Goal: Task Accomplishment & Management: Use online tool/utility

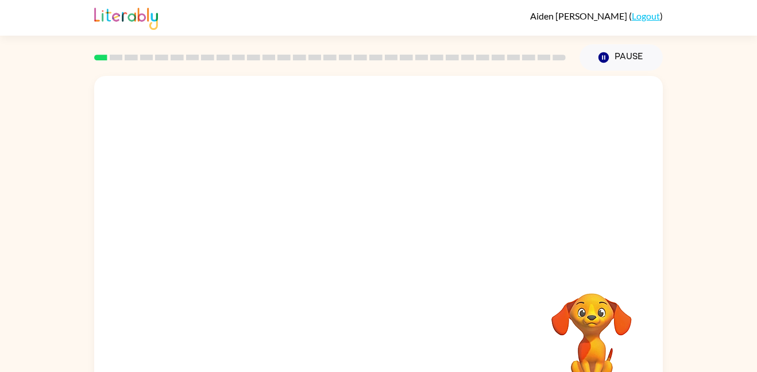
scroll to position [32, 0]
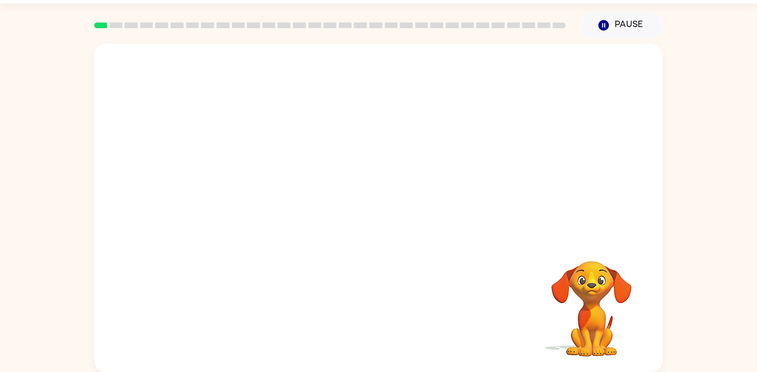
click at [249, 189] on video "Your browser must support playing .mp4 files to use Literably. Please try using…" at bounding box center [378, 140] width 569 height 193
click at [258, 179] on video "Your browser must support playing .mp4 files to use Literably. Please try using…" at bounding box center [378, 140] width 569 height 193
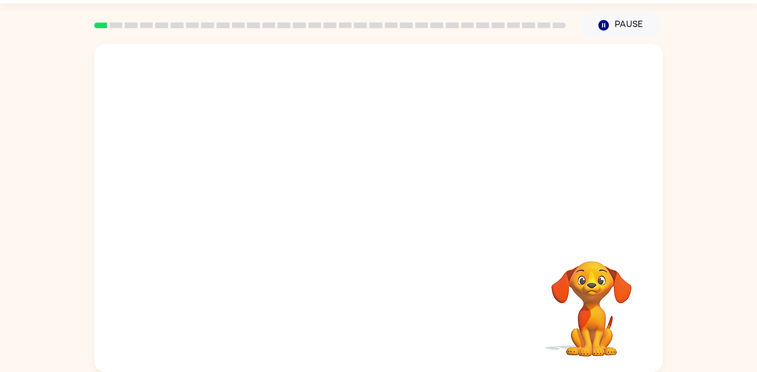
click at [258, 179] on video "Your browser must support playing .mp4 files to use Literably. Please try using…" at bounding box center [378, 140] width 569 height 193
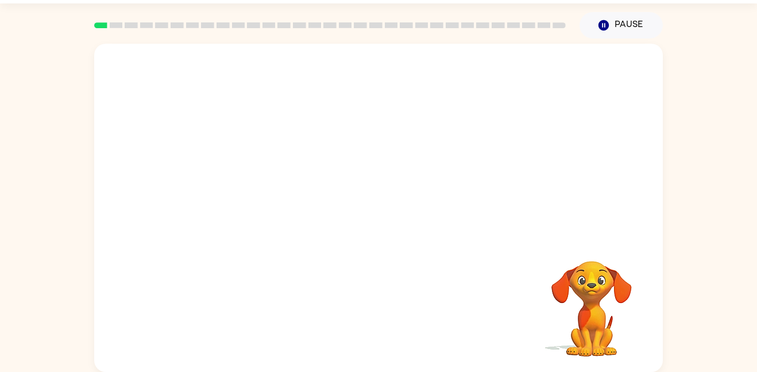
click at [258, 179] on video "Your browser must support playing .mp4 files to use Literably. Please try using…" at bounding box center [378, 140] width 569 height 193
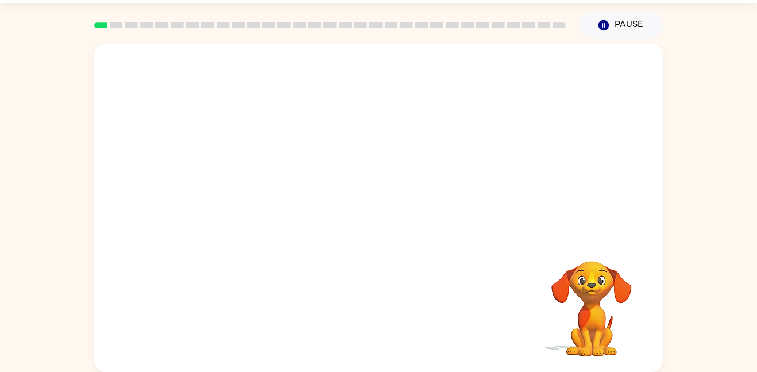
click at [258, 179] on video "Your browser must support playing .mp4 files to use Literably. Please try using…" at bounding box center [378, 140] width 569 height 193
click at [248, 195] on video "Your browser must support playing .mp4 files to use Literably. Please try using…" at bounding box center [378, 140] width 569 height 193
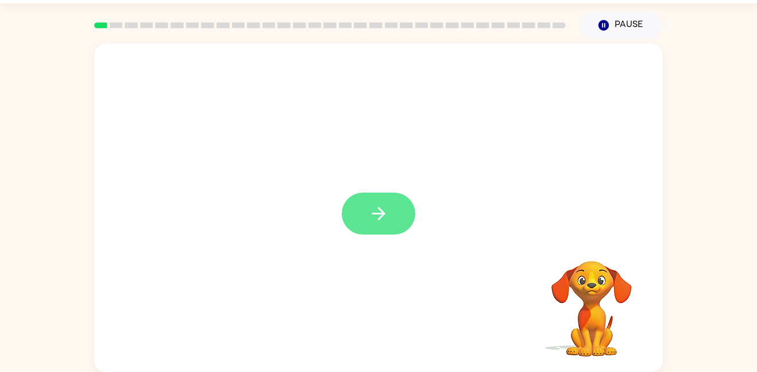
click at [407, 202] on button "button" at bounding box center [379, 213] width 74 height 42
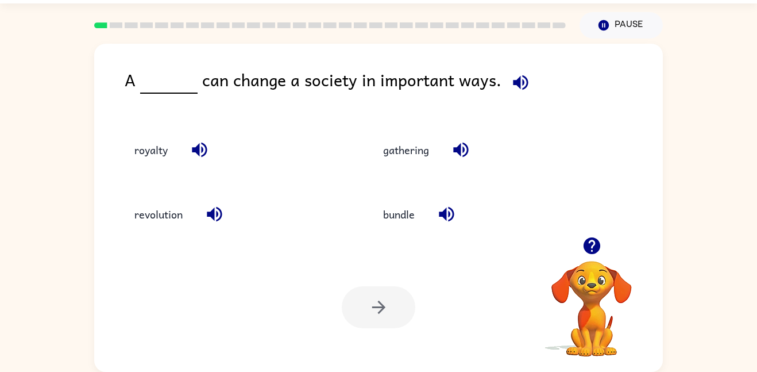
click at [202, 151] on icon "button" at bounding box center [199, 149] width 15 height 15
click at [596, 244] on icon "button" at bounding box center [591, 245] width 17 height 17
click at [207, 147] on icon "button" at bounding box center [200, 150] width 20 height 20
click at [222, 210] on icon "button" at bounding box center [215, 214] width 20 height 20
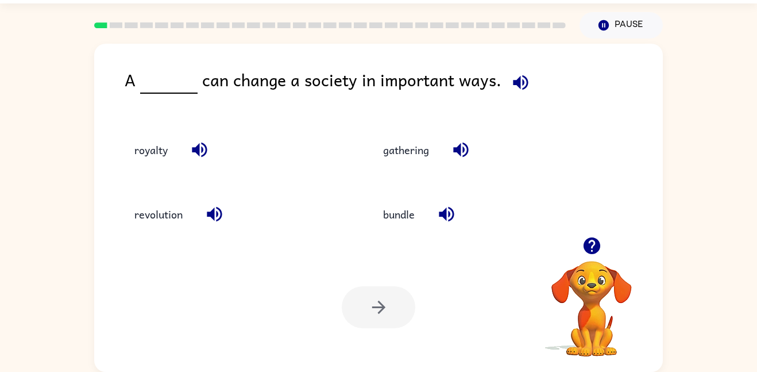
click at [450, 213] on icon "button" at bounding box center [446, 214] width 15 height 15
click at [452, 150] on icon "button" at bounding box center [461, 150] width 20 height 20
click at [206, 146] on icon "button" at bounding box center [199, 149] width 15 height 15
click at [215, 212] on icon "button" at bounding box center [215, 214] width 20 height 20
click at [466, 153] on icon "button" at bounding box center [461, 150] width 20 height 20
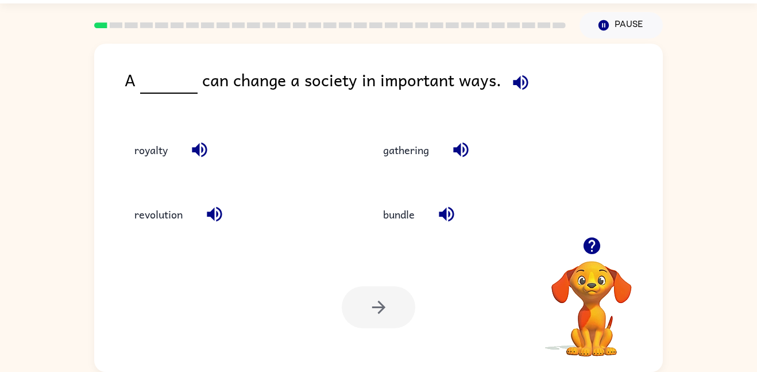
click at [449, 214] on icon "button" at bounding box center [447, 214] width 20 height 20
click at [157, 216] on button "revolution" at bounding box center [158, 214] width 71 height 31
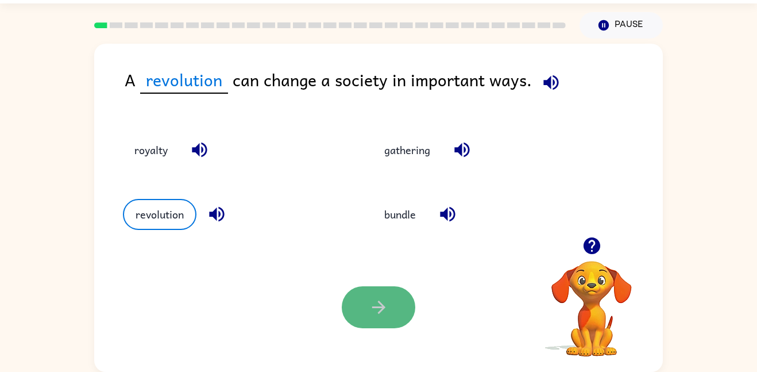
click at [398, 305] on button "button" at bounding box center [379, 307] width 74 height 42
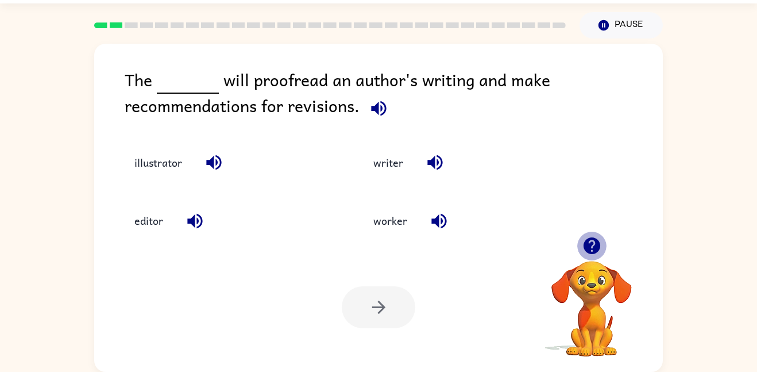
click at [584, 253] on icon "button" at bounding box center [592, 246] width 20 height 20
click at [597, 249] on icon "button" at bounding box center [591, 245] width 17 height 17
click at [597, 249] on video "Your browser must support playing .mp4 files to use Literably. Please try using…" at bounding box center [591, 300] width 115 height 115
click at [597, 249] on icon "button" at bounding box center [591, 245] width 17 height 17
click at [214, 160] on icon "button" at bounding box center [213, 162] width 15 height 15
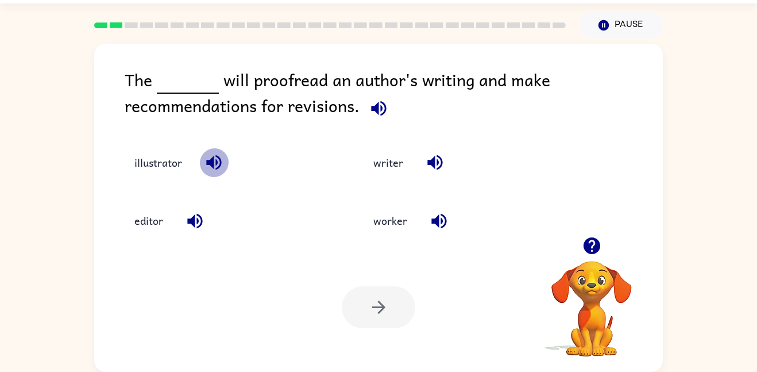
click at [214, 160] on icon "button" at bounding box center [213, 162] width 15 height 15
click at [213, 154] on icon "button" at bounding box center [214, 162] width 20 height 20
click at [371, 98] on icon "button" at bounding box center [379, 108] width 20 height 20
click at [372, 112] on icon "button" at bounding box center [379, 108] width 20 height 20
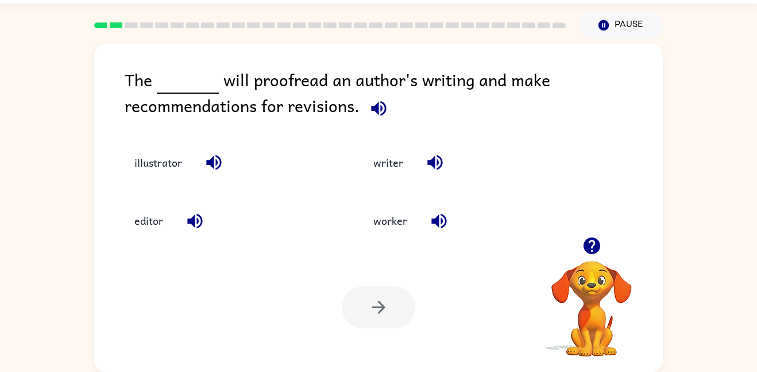
click at [372, 112] on icon "button" at bounding box center [379, 108] width 20 height 20
click at [219, 160] on icon "button" at bounding box center [214, 162] width 20 height 20
click at [193, 229] on icon "button" at bounding box center [195, 221] width 20 height 20
click at [213, 165] on icon "button" at bounding box center [213, 162] width 15 height 15
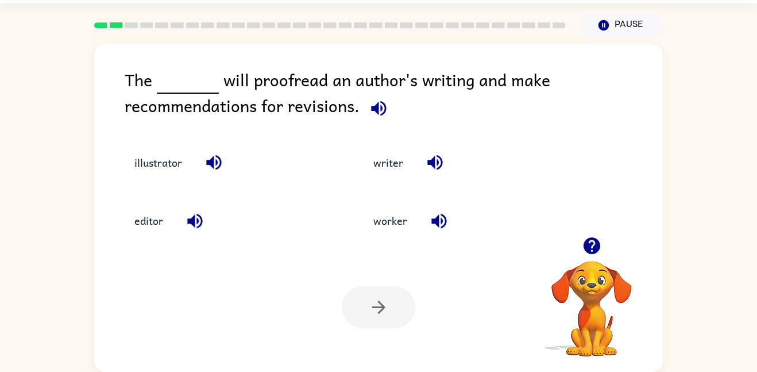
click at [375, 106] on icon "button" at bounding box center [378, 108] width 15 height 15
click at [589, 251] on icon "button" at bounding box center [591, 245] width 17 height 17
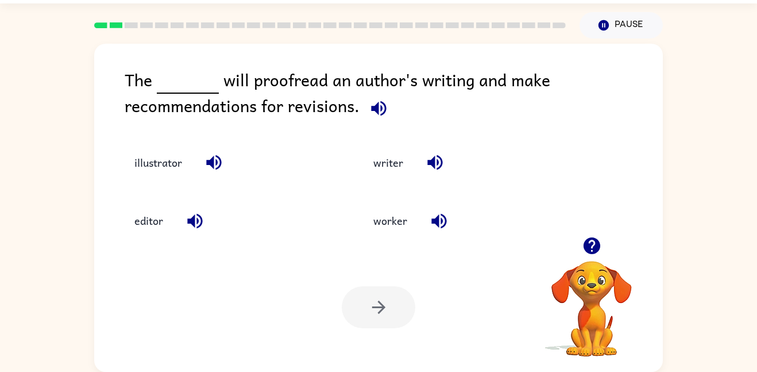
click at [592, 249] on icon "button" at bounding box center [591, 245] width 17 height 17
click at [380, 109] on icon "button" at bounding box center [378, 108] width 15 height 15
click at [596, 246] on icon "button" at bounding box center [591, 245] width 17 height 17
click at [592, 241] on icon "button" at bounding box center [592, 246] width 20 height 20
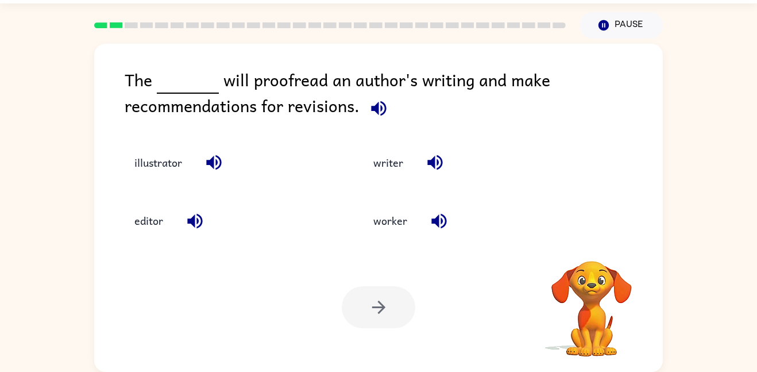
click at [592, 241] on div "The will proofread an author's writing and make recommendations for revisions. …" at bounding box center [378, 208] width 569 height 328
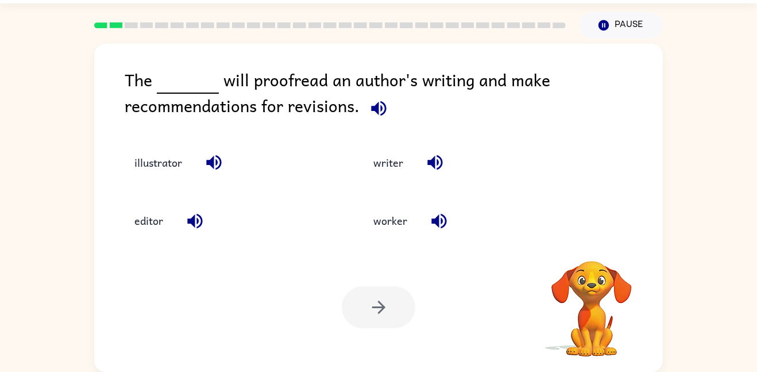
click at [592, 241] on div "The will proofread an author's writing and make recommendations for revisions. …" at bounding box center [378, 208] width 569 height 328
click at [592, 241] on icon "button" at bounding box center [592, 246] width 20 height 20
click at [583, 238] on icon "button" at bounding box center [592, 246] width 20 height 20
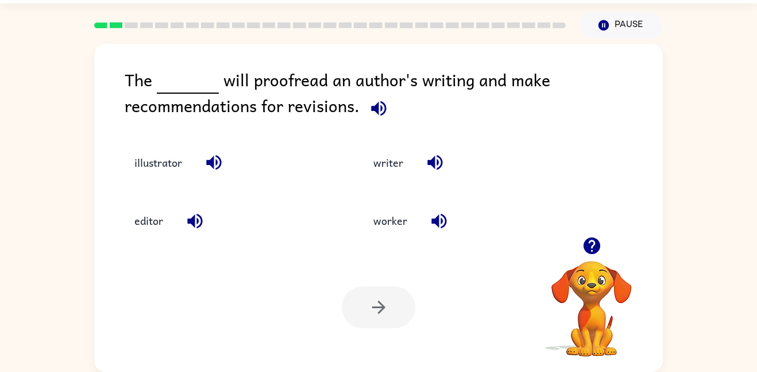
click at [591, 242] on icon "button" at bounding box center [591, 245] width 17 height 17
click at [591, 243] on video "Your browser must support playing .mp4 files to use Literably. Please try using…" at bounding box center [591, 300] width 115 height 115
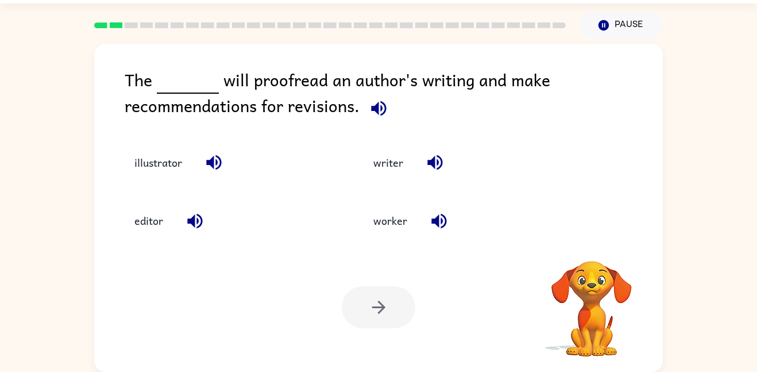
click at [591, 243] on video "Your browser must support playing .mp4 files to use Literably. Please try using…" at bounding box center [591, 300] width 115 height 115
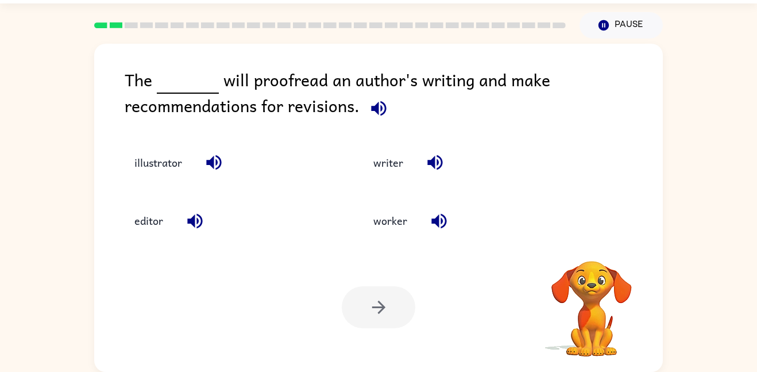
click at [591, 243] on video "Your browser must support playing .mp4 files to use Literably. Please try using…" at bounding box center [591, 300] width 115 height 115
click at [591, 242] on icon "button" at bounding box center [591, 245] width 17 height 17
click at [591, 243] on video "Your browser must support playing .mp4 files to use Literably. Please try using…" at bounding box center [591, 300] width 115 height 115
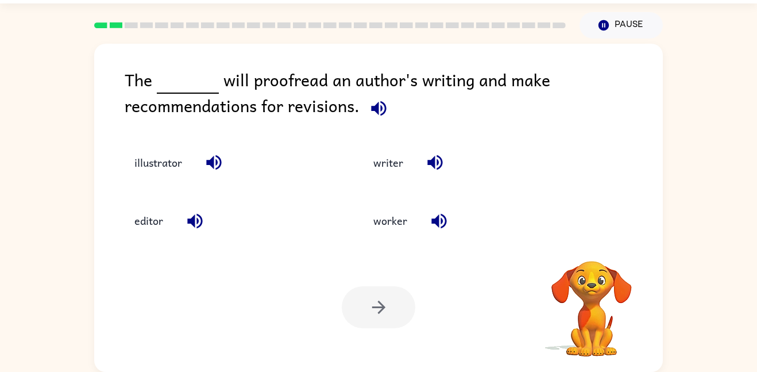
click at [591, 243] on video "Your browser must support playing .mp4 files to use Literably. Please try using…" at bounding box center [591, 300] width 115 height 115
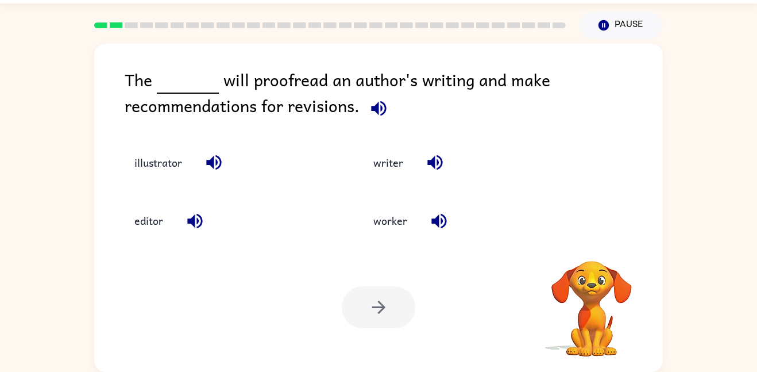
click at [591, 243] on video "Your browser must support playing .mp4 files to use Literably. Please try using…" at bounding box center [591, 300] width 115 height 115
click at [591, 241] on icon "button" at bounding box center [592, 246] width 20 height 20
click at [376, 117] on icon "button" at bounding box center [379, 108] width 20 height 20
click at [375, 110] on icon "button" at bounding box center [378, 108] width 15 height 15
click at [376, 112] on icon "button" at bounding box center [378, 108] width 15 height 15
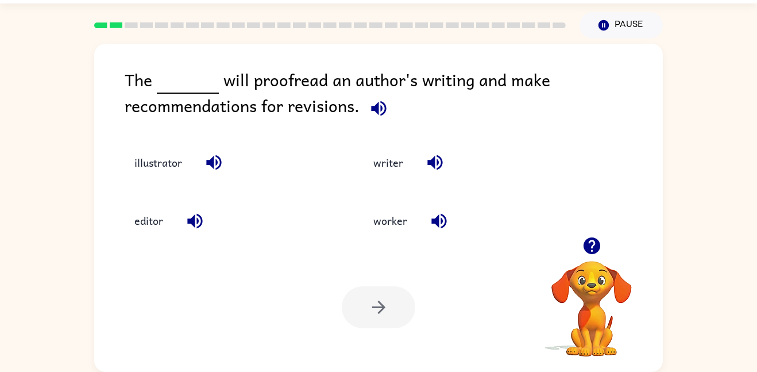
click at [381, 113] on icon "button" at bounding box center [379, 108] width 20 height 20
click at [221, 162] on icon "button" at bounding box center [213, 162] width 15 height 15
click at [433, 170] on icon "button" at bounding box center [435, 162] width 20 height 20
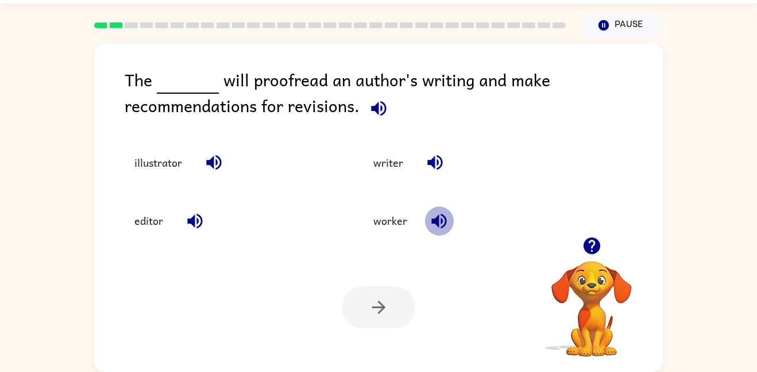
click at [437, 228] on icon "button" at bounding box center [439, 221] width 20 height 20
click at [147, 170] on button "illustrator" at bounding box center [158, 162] width 71 height 31
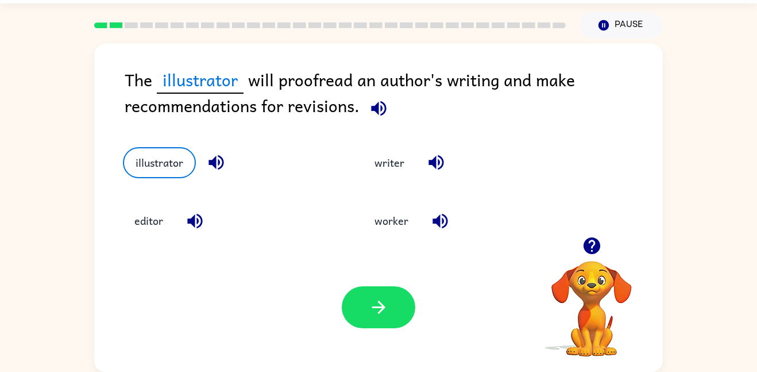
click at [378, 101] on icon "button" at bounding box center [379, 108] width 20 height 20
click at [377, 113] on icon "button" at bounding box center [379, 108] width 20 height 20
click at [380, 129] on div "writer" at bounding box center [461, 154] width 240 height 58
click at [381, 117] on icon "button" at bounding box center [379, 108] width 20 height 20
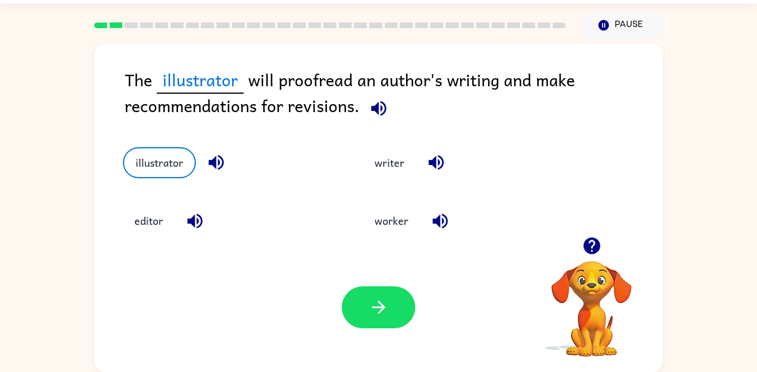
click at [381, 117] on icon "button" at bounding box center [379, 108] width 20 height 20
click at [399, 134] on div "writer" at bounding box center [461, 154] width 240 height 58
click at [377, 114] on icon "button" at bounding box center [379, 108] width 20 height 20
click at [396, 128] on div "writer" at bounding box center [461, 154] width 240 height 58
click at [382, 116] on icon "button" at bounding box center [379, 108] width 20 height 20
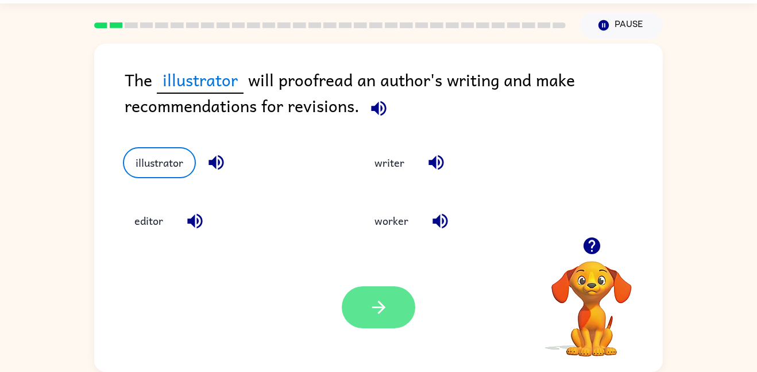
click at [396, 307] on button "button" at bounding box center [379, 307] width 74 height 42
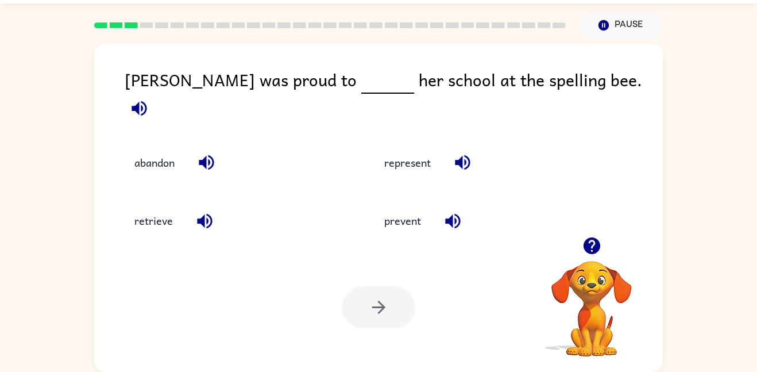
click at [592, 240] on icon "button" at bounding box center [592, 246] width 20 height 20
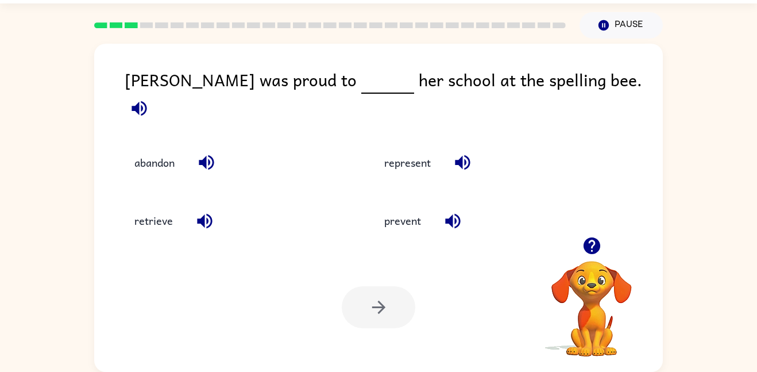
click at [147, 101] on icon "button" at bounding box center [139, 108] width 15 height 15
click at [211, 152] on icon "button" at bounding box center [206, 162] width 20 height 20
click at [201, 222] on icon "button" at bounding box center [205, 221] width 20 height 20
click at [456, 217] on icon "button" at bounding box center [452, 220] width 15 height 15
click at [468, 152] on icon "button" at bounding box center [463, 162] width 20 height 20
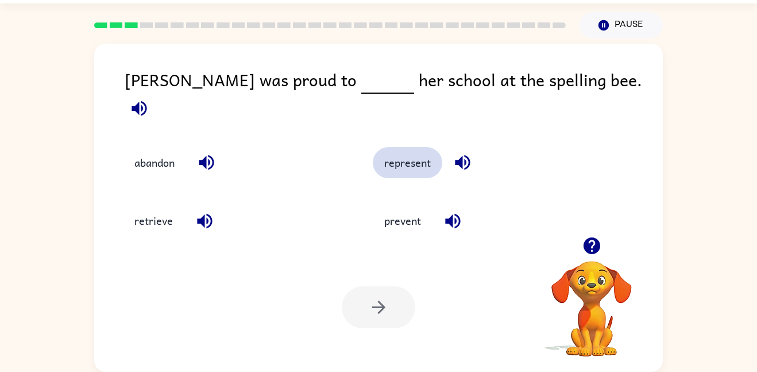
click at [408, 156] on button "represent" at bounding box center [408, 162] width 70 height 31
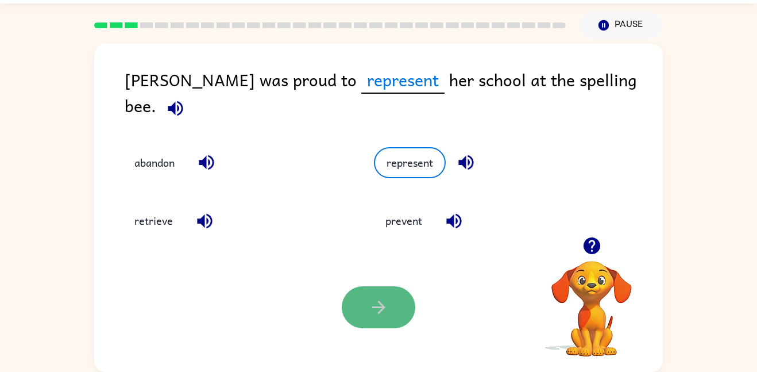
click at [365, 322] on button "button" at bounding box center [379, 307] width 74 height 42
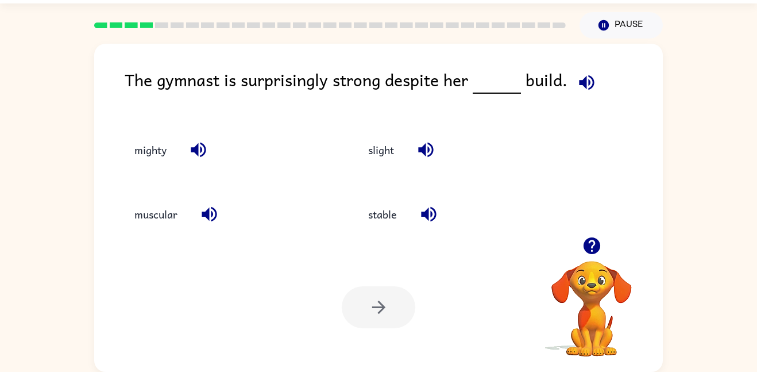
click at [598, 242] on icon "button" at bounding box center [591, 245] width 17 height 17
click at [596, 238] on icon "button" at bounding box center [592, 246] width 20 height 20
click at [592, 241] on icon "button" at bounding box center [592, 246] width 20 height 20
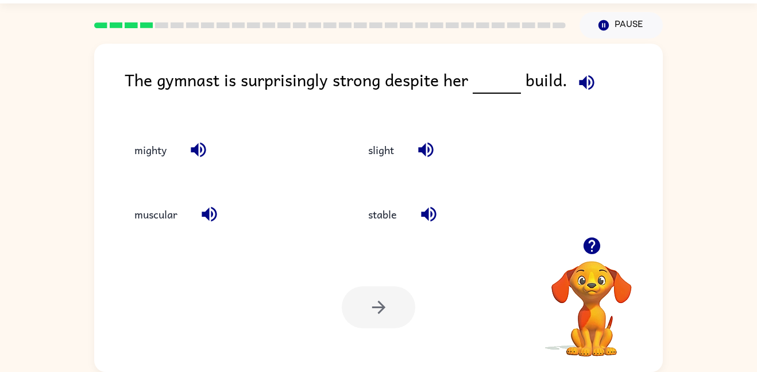
click at [592, 241] on icon "button" at bounding box center [592, 246] width 20 height 20
click at [585, 78] on icon "button" at bounding box center [587, 82] width 20 height 20
click at [144, 161] on button "mighty" at bounding box center [150, 149] width 55 height 31
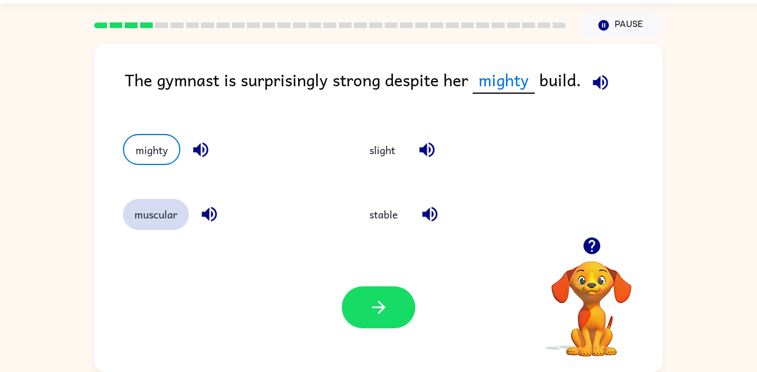
click at [176, 224] on button "muscular" at bounding box center [156, 214] width 66 height 31
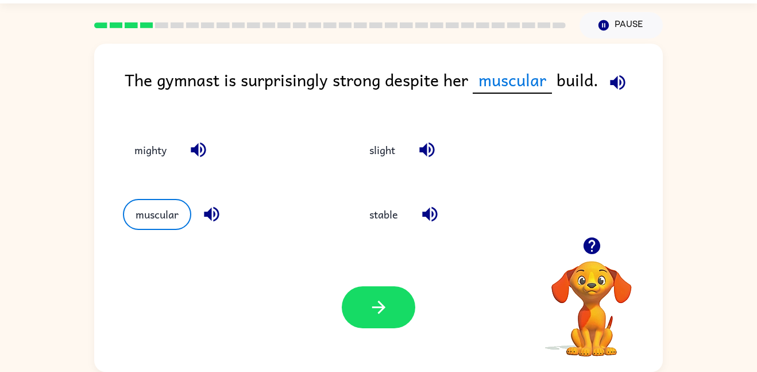
click at [196, 153] on icon "button" at bounding box center [198, 149] width 15 height 15
click at [211, 211] on icon "button" at bounding box center [211, 214] width 15 height 15
click at [433, 143] on icon "button" at bounding box center [427, 150] width 20 height 20
click at [427, 211] on icon "button" at bounding box center [429, 214] width 15 height 15
click at [430, 151] on icon "button" at bounding box center [427, 150] width 20 height 20
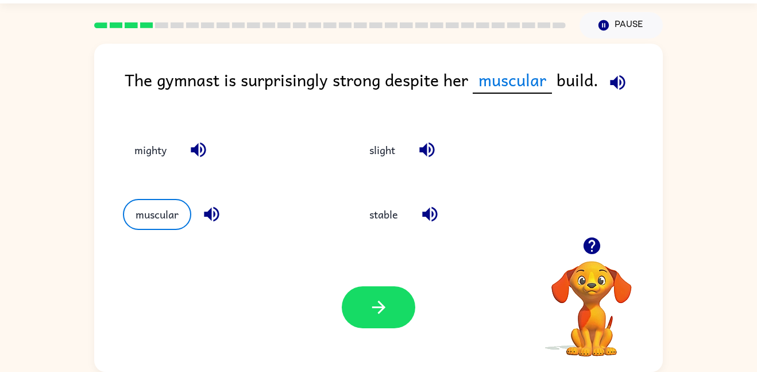
click at [430, 151] on icon "button" at bounding box center [427, 150] width 20 height 20
click at [435, 218] on icon "button" at bounding box center [430, 214] width 20 height 20
click at [614, 86] on icon "button" at bounding box center [617, 82] width 15 height 15
click at [194, 153] on icon "button" at bounding box center [198, 150] width 20 height 20
click at [221, 221] on icon "button" at bounding box center [212, 214] width 20 height 20
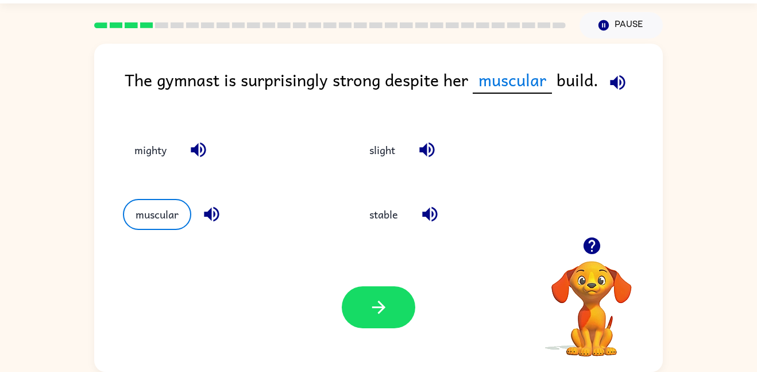
click at [439, 218] on icon "button" at bounding box center [430, 214] width 20 height 20
click at [435, 142] on icon "button" at bounding box center [427, 150] width 20 height 20
click at [593, 240] on icon "button" at bounding box center [591, 245] width 17 height 17
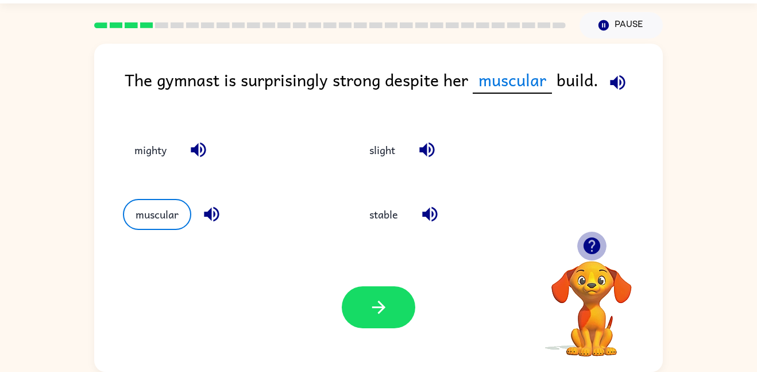
click at [593, 240] on icon "button" at bounding box center [591, 245] width 17 height 17
click at [614, 87] on icon "button" at bounding box center [618, 82] width 20 height 20
click at [206, 148] on icon "button" at bounding box center [198, 150] width 20 height 20
click at [214, 221] on icon "button" at bounding box center [212, 214] width 20 height 20
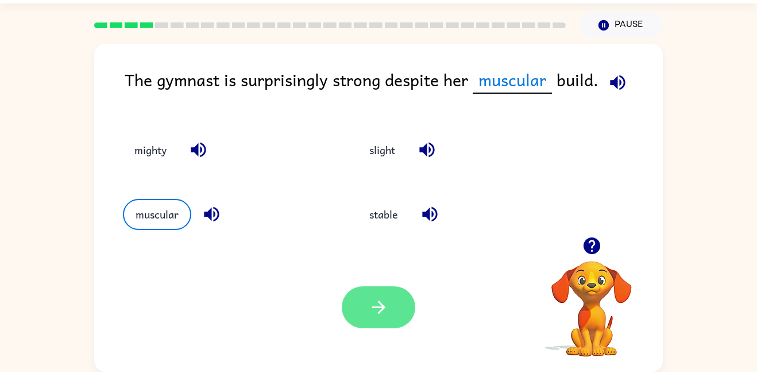
click at [405, 313] on button "button" at bounding box center [379, 307] width 74 height 42
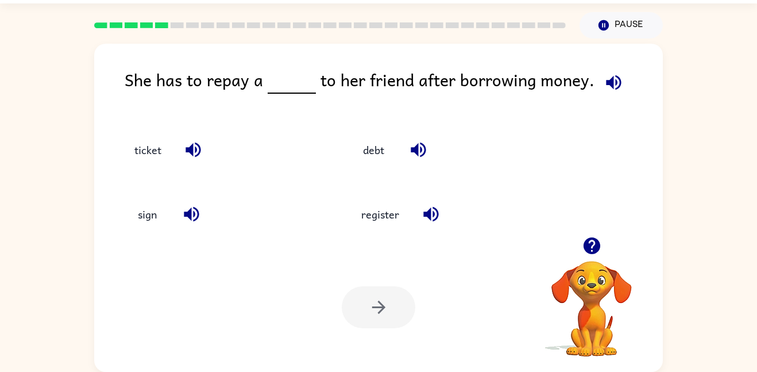
click at [592, 252] on icon "button" at bounding box center [591, 245] width 17 height 17
click at [597, 241] on icon "button" at bounding box center [591, 245] width 17 height 17
click at [608, 89] on icon "button" at bounding box center [614, 82] width 20 height 20
click at [385, 147] on button "debt" at bounding box center [374, 149] width 48 height 31
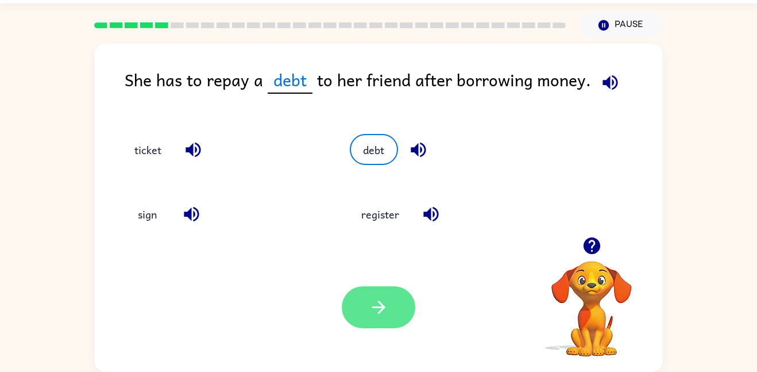
click at [371, 305] on icon "button" at bounding box center [379, 307] width 20 height 20
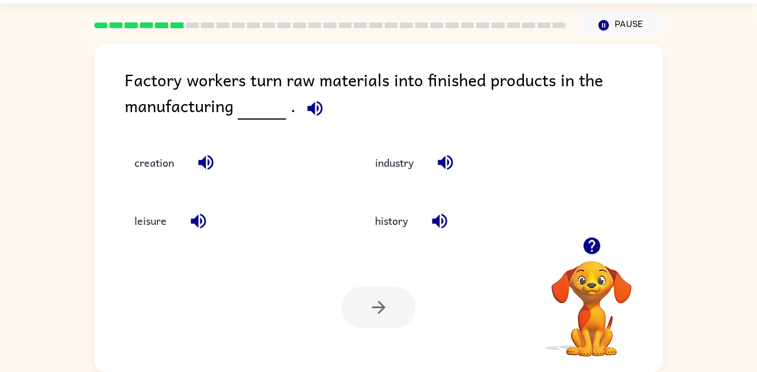
click at [588, 245] on icon "button" at bounding box center [591, 245] width 17 height 17
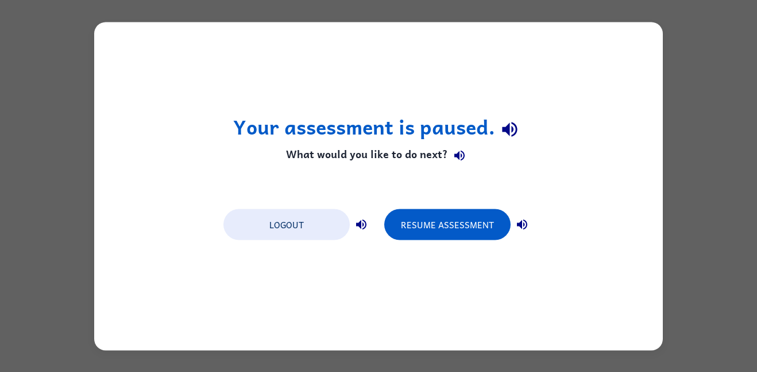
scroll to position [0, 0]
click at [445, 250] on div "Your assessment is paused. What would you like to do next? Logout Resume Assess…" at bounding box center [378, 186] width 569 height 328
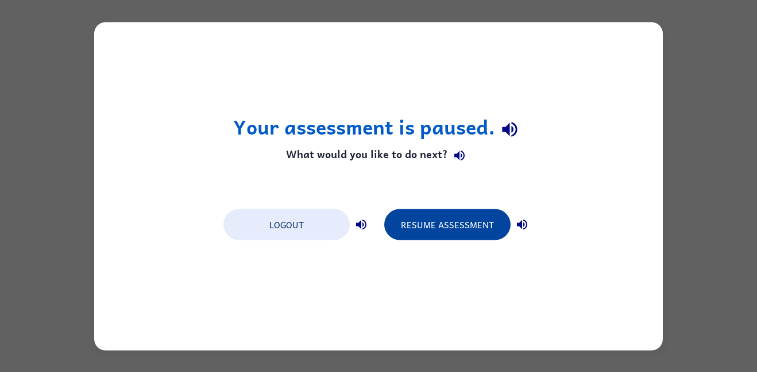
click at [433, 229] on button "Resume Assessment" at bounding box center [447, 224] width 126 height 31
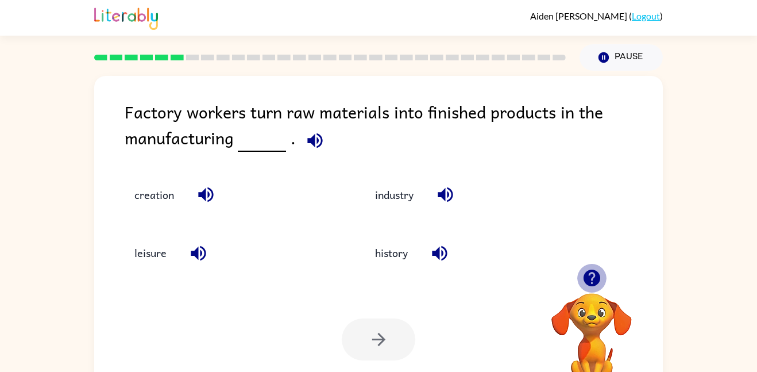
click at [596, 277] on icon "button" at bounding box center [591, 277] width 17 height 17
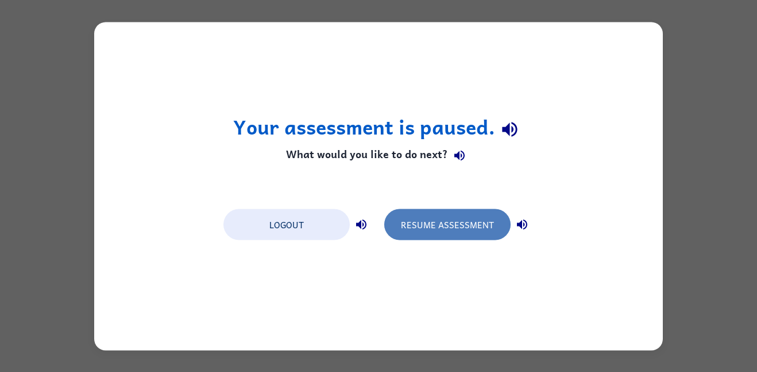
click at [448, 233] on button "Resume Assessment" at bounding box center [447, 224] width 126 height 31
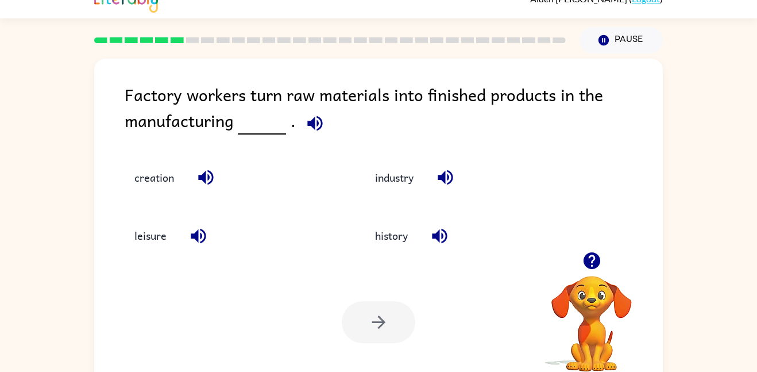
scroll to position [18, 0]
click at [596, 268] on icon "button" at bounding box center [592, 260] width 20 height 20
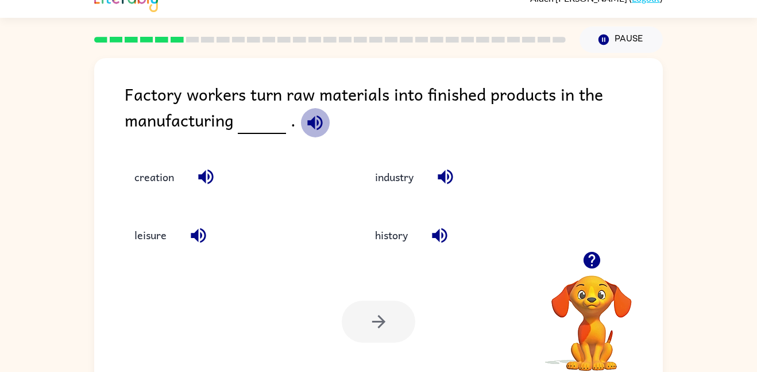
click at [313, 124] on icon "button" at bounding box center [315, 123] width 20 height 20
click at [310, 125] on icon "button" at bounding box center [314, 122] width 15 height 15
click at [589, 265] on icon "button" at bounding box center [591, 260] width 17 height 17
click at [598, 255] on icon "button" at bounding box center [591, 260] width 17 height 17
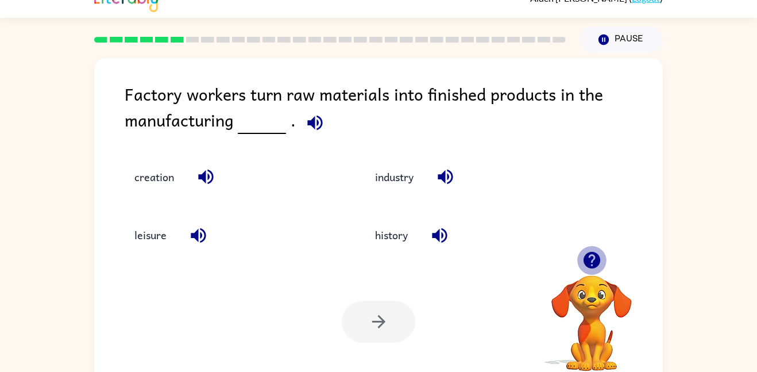
click at [598, 255] on icon "button" at bounding box center [591, 260] width 17 height 17
click at [598, 255] on div "Factory workers turn raw materials into finished products in the manufacturing …" at bounding box center [378, 222] width 569 height 328
click at [590, 255] on div "Factory workers turn raw materials into finished products in the manufacturing …" at bounding box center [378, 222] width 569 height 328
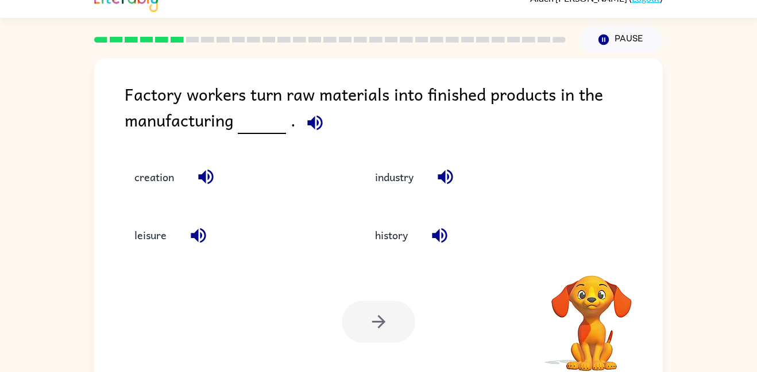
click at [590, 255] on div "Factory workers turn raw materials into finished products in the manufacturing …" at bounding box center [378, 222] width 569 height 328
click at [592, 256] on div "Factory workers turn raw materials into finished products in the manufacturing …" at bounding box center [378, 222] width 569 height 328
click at [592, 256] on icon "button" at bounding box center [592, 260] width 20 height 20
click at [592, 256] on div "Factory workers turn raw materials into finished products in the manufacturing …" at bounding box center [378, 222] width 569 height 328
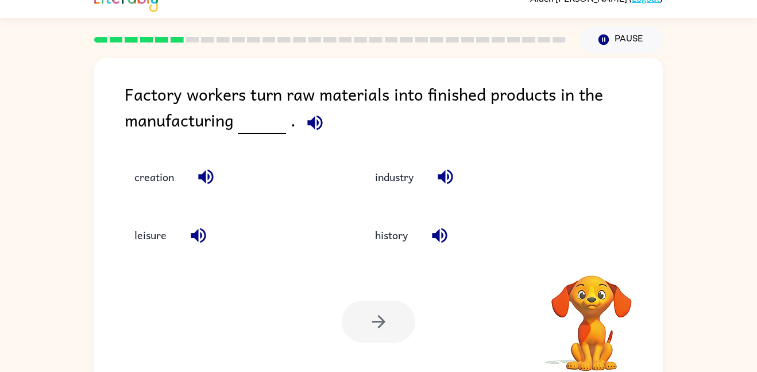
click at [593, 257] on div "Your browser must support playing .mp4 files to use Literably. Please try using…" at bounding box center [378, 321] width 569 height 129
click at [308, 126] on icon "button" at bounding box center [315, 123] width 20 height 20
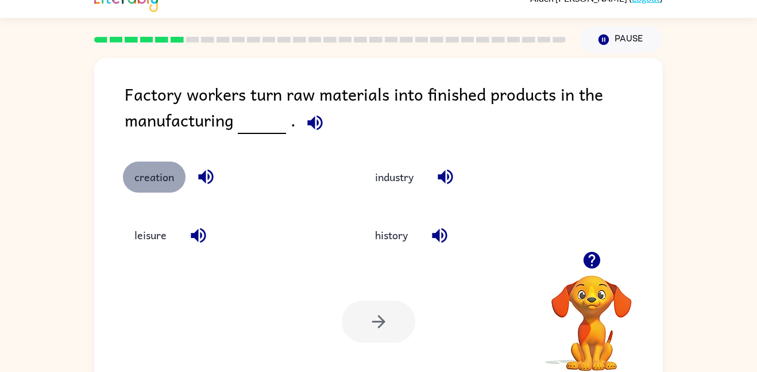
click at [165, 168] on button "creation" at bounding box center [154, 176] width 63 height 31
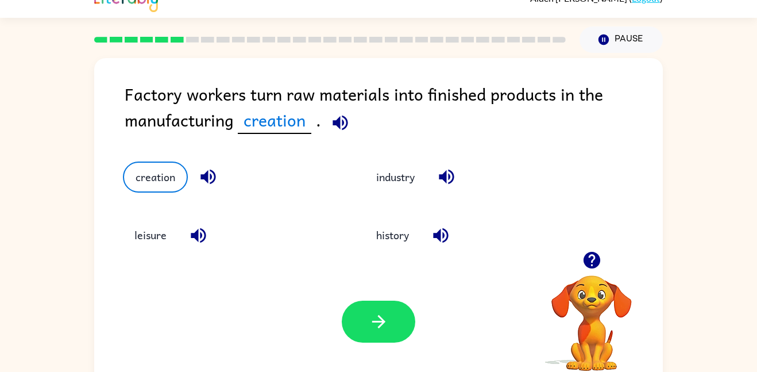
click at [216, 178] on icon "button" at bounding box center [208, 177] width 20 height 20
click at [193, 246] on button "button" at bounding box center [198, 235] width 29 height 29
click at [437, 233] on icon "button" at bounding box center [440, 235] width 15 height 15
click at [460, 171] on button "button" at bounding box center [446, 176] width 29 height 29
click at [408, 170] on button "industry" at bounding box center [395, 176] width 61 height 31
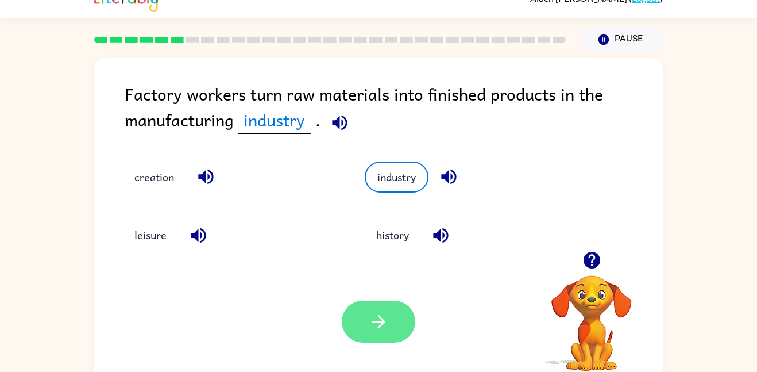
click at [352, 316] on button "button" at bounding box center [379, 321] width 74 height 42
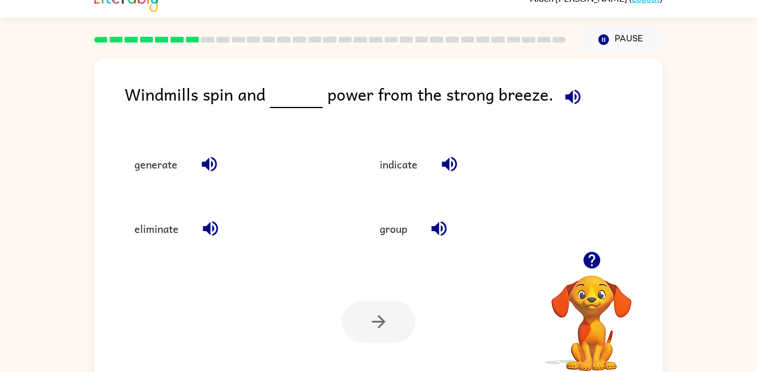
click at [575, 99] on icon "button" at bounding box center [572, 96] width 15 height 15
click at [572, 101] on icon "button" at bounding box center [573, 97] width 20 height 20
click at [205, 161] on icon "button" at bounding box center [209, 164] width 15 height 15
click at [209, 237] on icon "button" at bounding box center [211, 228] width 20 height 20
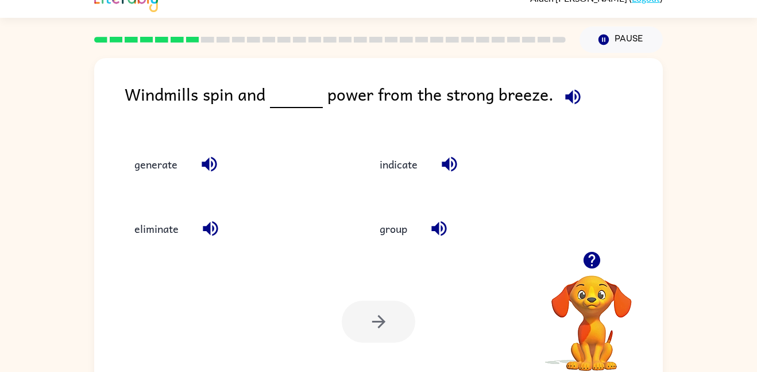
click at [437, 223] on icon "button" at bounding box center [439, 228] width 20 height 20
click at [454, 171] on icon "button" at bounding box center [450, 164] width 20 height 20
click at [568, 94] on icon "button" at bounding box center [572, 96] width 15 height 15
click at [210, 163] on icon "button" at bounding box center [209, 164] width 20 height 20
click at [161, 168] on button "generate" at bounding box center [156, 163] width 66 height 31
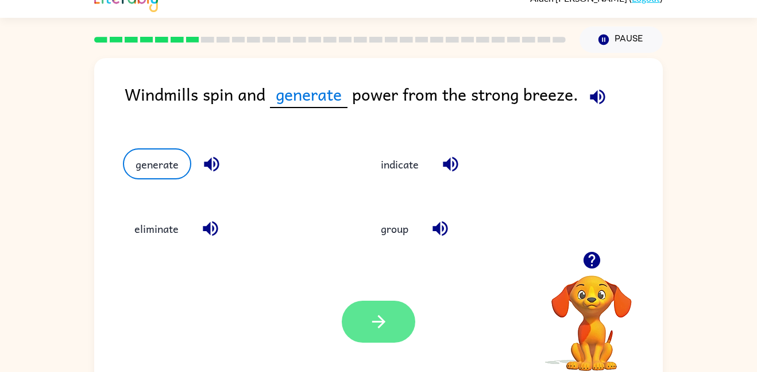
click at [406, 311] on button "button" at bounding box center [379, 321] width 74 height 42
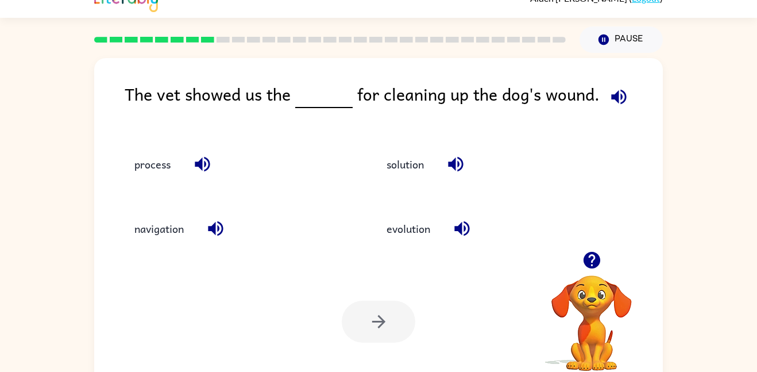
click at [622, 94] on icon "button" at bounding box center [619, 97] width 20 height 20
click at [202, 163] on icon "button" at bounding box center [202, 164] width 15 height 15
click at [221, 226] on icon "button" at bounding box center [216, 228] width 20 height 20
click at [462, 167] on icon "button" at bounding box center [456, 164] width 20 height 20
click at [462, 233] on icon "button" at bounding box center [462, 228] width 20 height 20
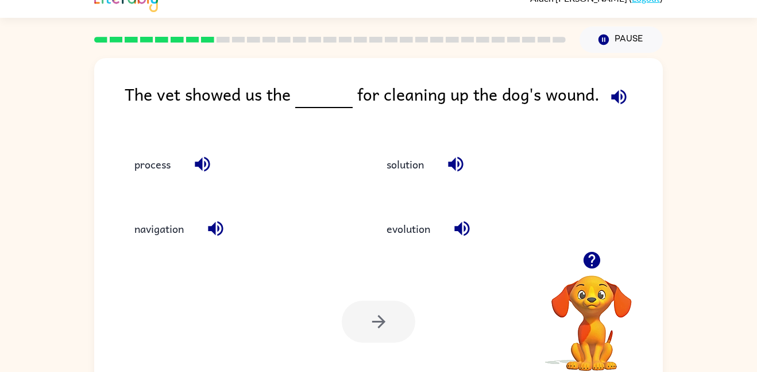
click at [619, 98] on icon "button" at bounding box center [619, 97] width 20 height 20
click at [167, 158] on button "process" at bounding box center [152, 163] width 59 height 31
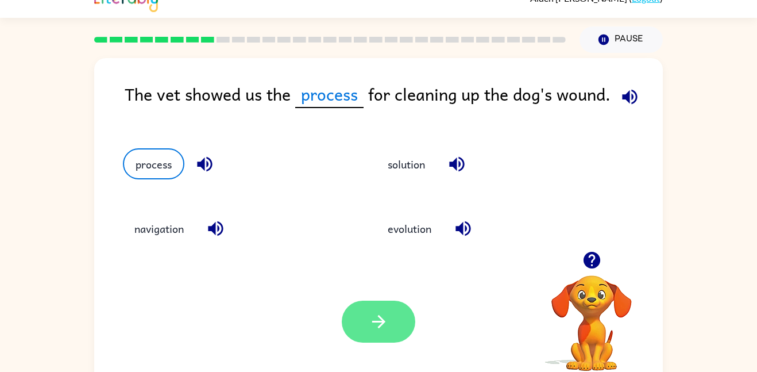
click at [381, 322] on icon "button" at bounding box center [378, 321] width 13 height 13
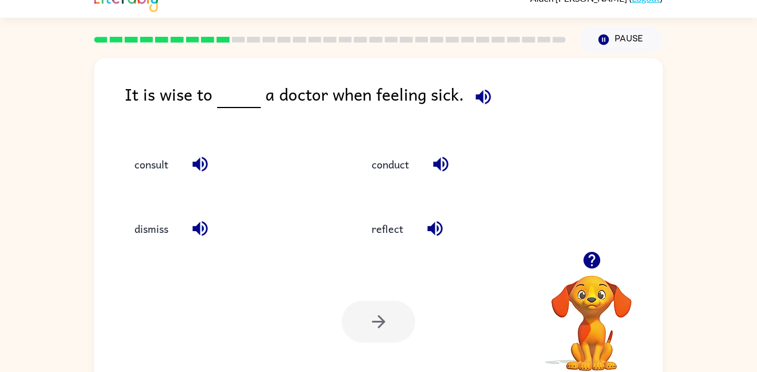
click at [477, 103] on icon "button" at bounding box center [483, 97] width 20 height 20
click at [477, 104] on icon "button" at bounding box center [483, 97] width 20 height 20
click at [207, 165] on icon "button" at bounding box center [199, 164] width 15 height 15
click at [194, 230] on icon "button" at bounding box center [199, 228] width 15 height 15
click at [453, 169] on button "button" at bounding box center [440, 163] width 29 height 29
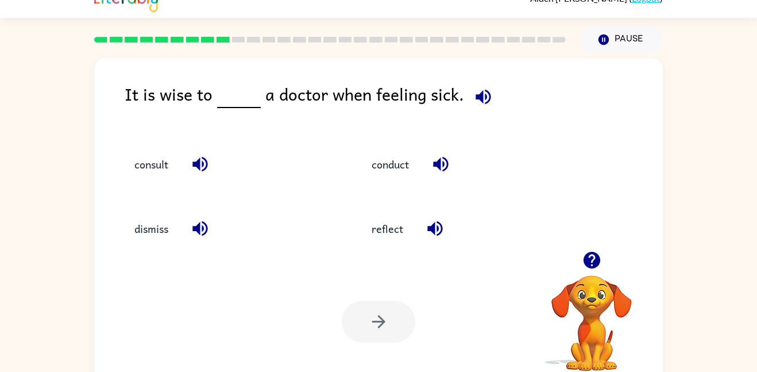
click at [426, 222] on icon "button" at bounding box center [435, 228] width 20 height 20
click at [205, 162] on icon "button" at bounding box center [200, 164] width 20 height 20
click at [206, 225] on icon "button" at bounding box center [199, 228] width 15 height 15
click at [447, 156] on icon "button" at bounding box center [441, 164] width 20 height 20
click at [598, 260] on icon "button" at bounding box center [591, 260] width 17 height 17
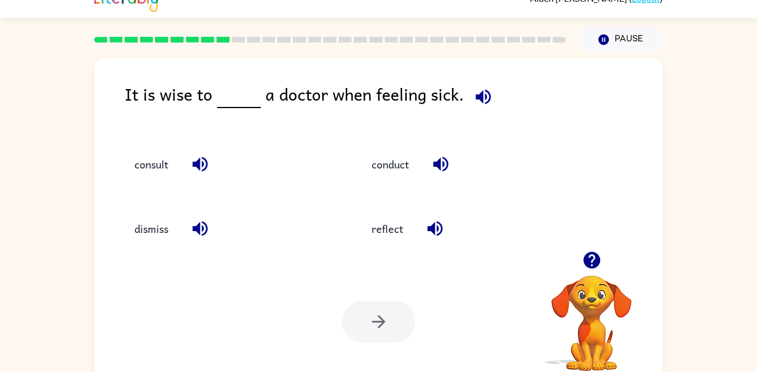
click at [598, 260] on icon "button" at bounding box center [591, 260] width 17 height 17
click at [598, 260] on video "Your browser must support playing .mp4 files to use Literably. Please try using…" at bounding box center [591, 314] width 115 height 115
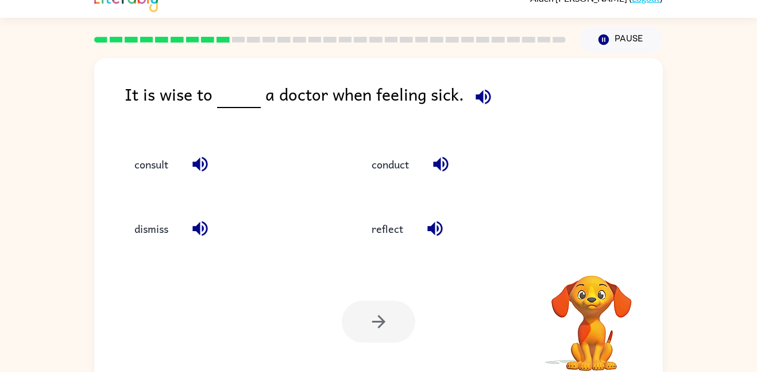
click at [598, 260] on video "Your browser must support playing .mp4 files to use Literably. Please try using…" at bounding box center [591, 314] width 115 height 115
click at [598, 259] on video "Your browser must support playing .mp4 files to use Literably. Please try using…" at bounding box center [591, 314] width 115 height 115
click at [598, 275] on div "Your browser must support playing .mp4 files to use Literably. Please try using…" at bounding box center [591, 324] width 115 height 98
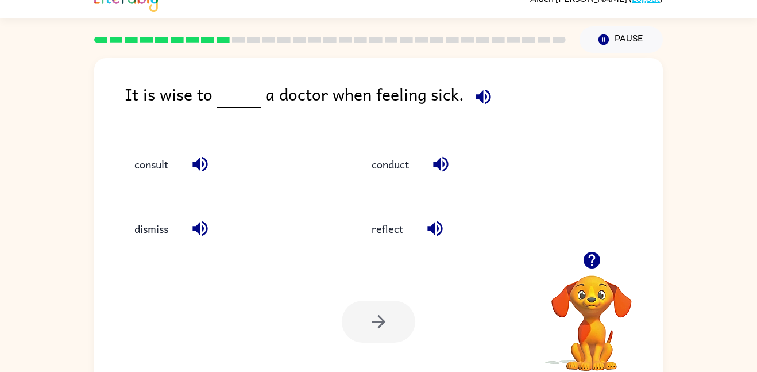
click at [598, 259] on icon "button" at bounding box center [591, 260] width 17 height 17
click at [598, 259] on video "Your browser must support playing .mp4 files to use Literably. Please try using…" at bounding box center [591, 314] width 115 height 115
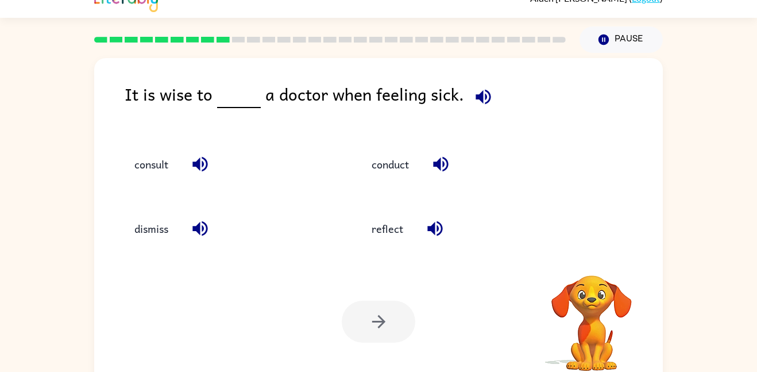
click at [598, 259] on video "Your browser must support playing .mp4 files to use Literably. Please try using…" at bounding box center [591, 314] width 115 height 115
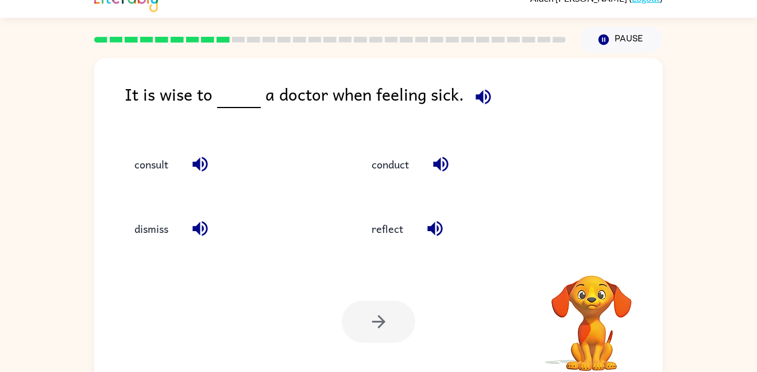
click at [598, 259] on video "Your browser must support playing .mp4 files to use Literably. Please try using…" at bounding box center [591, 314] width 115 height 115
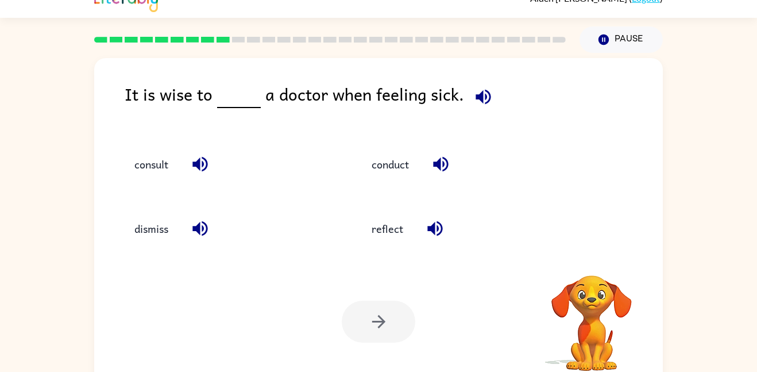
click at [598, 259] on video "Your browser must support playing .mp4 files to use Literably. Please try using…" at bounding box center [591, 314] width 115 height 115
click at [598, 259] on icon "button" at bounding box center [591, 260] width 17 height 17
click at [598, 259] on video "Your browser must support playing .mp4 files to use Literably. Please try using…" at bounding box center [591, 314] width 115 height 115
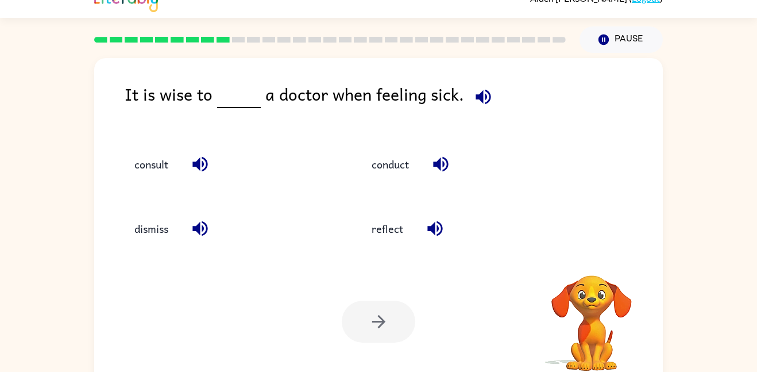
click at [598, 259] on video "Your browser must support playing .mp4 files to use Literably. Please try using…" at bounding box center [591, 314] width 115 height 115
click at [598, 259] on icon "button" at bounding box center [591, 260] width 17 height 17
click at [598, 259] on video "Your browser must support playing .mp4 files to use Literably. Please try using…" at bounding box center [591, 314] width 115 height 115
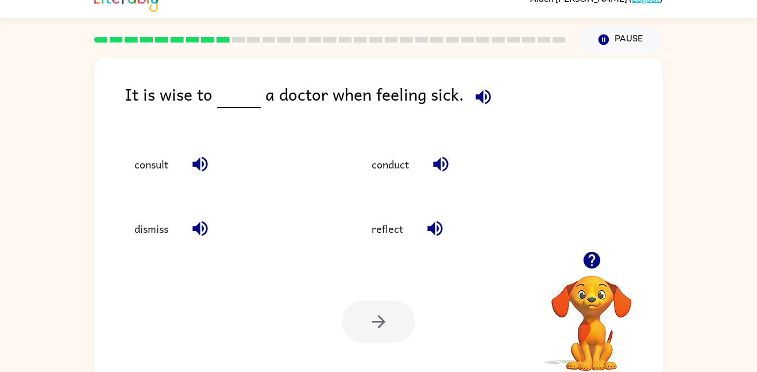
click at [598, 259] on icon "button" at bounding box center [591, 260] width 17 height 17
click at [487, 103] on icon "button" at bounding box center [483, 97] width 20 height 20
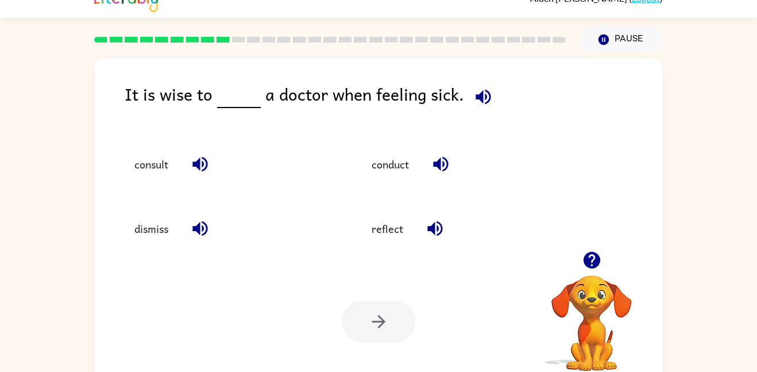
click at [190, 144] on div "consult" at bounding box center [219, 158] width 237 height 64
click at [204, 166] on icon "button" at bounding box center [200, 164] width 20 height 20
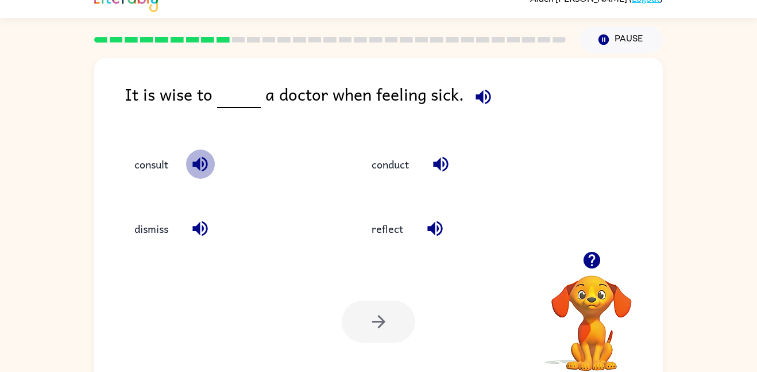
click at [204, 166] on icon "button" at bounding box center [200, 164] width 20 height 20
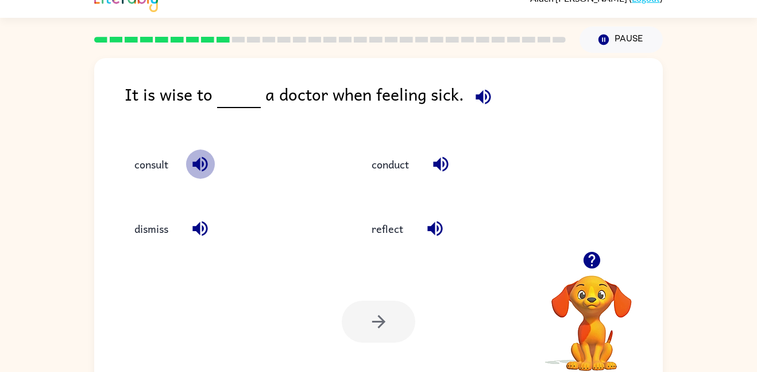
click at [205, 166] on icon "button" at bounding box center [200, 164] width 20 height 20
click at [208, 221] on icon "button" at bounding box center [200, 228] width 20 height 20
click at [433, 167] on icon "button" at bounding box center [441, 164] width 20 height 20
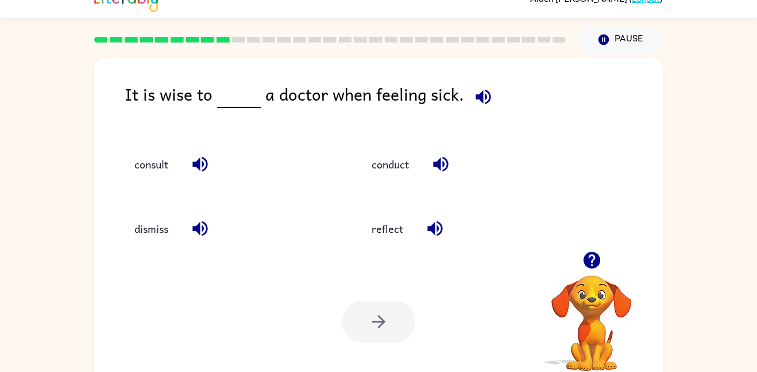
click at [433, 228] on icon "button" at bounding box center [434, 228] width 15 height 15
click at [198, 173] on icon "button" at bounding box center [200, 164] width 20 height 20
click at [202, 168] on icon "button" at bounding box center [200, 164] width 20 height 20
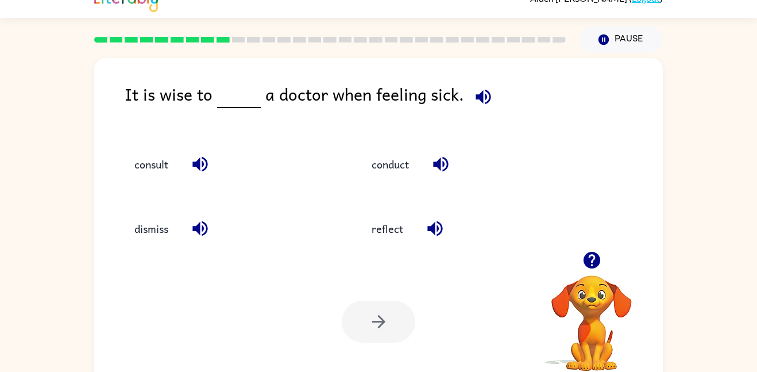
click at [202, 168] on icon "button" at bounding box center [200, 164] width 20 height 20
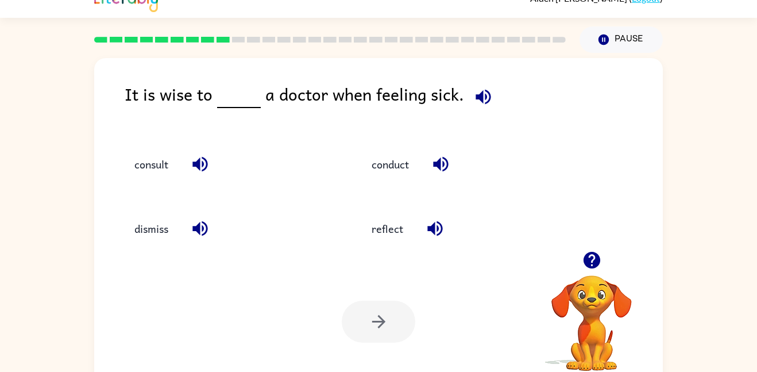
click at [202, 168] on icon "button" at bounding box center [200, 164] width 20 height 20
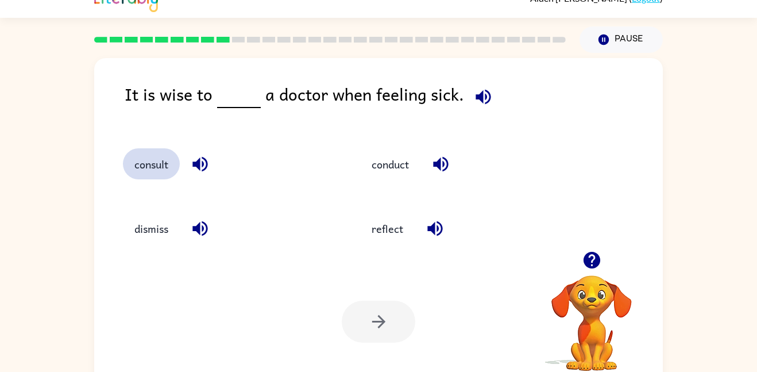
click at [165, 164] on button "consult" at bounding box center [151, 163] width 57 height 31
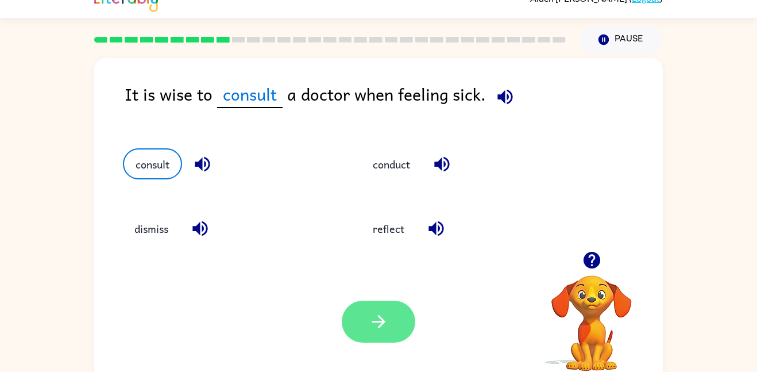
click at [353, 324] on button "button" at bounding box center [379, 321] width 74 height 42
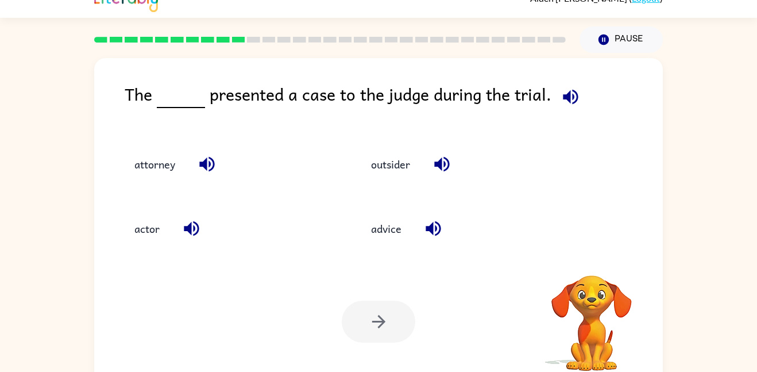
click at [573, 92] on icon "button" at bounding box center [570, 96] width 15 height 15
click at [472, 133] on div "outsider" at bounding box center [456, 158] width 237 height 64
click at [221, 163] on button "button" at bounding box center [206, 163] width 29 height 29
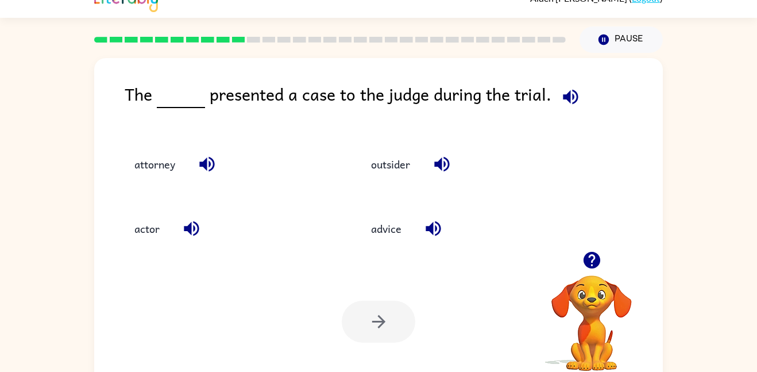
click at [194, 233] on icon "button" at bounding box center [192, 228] width 20 height 20
click at [434, 228] on icon "button" at bounding box center [433, 228] width 15 height 15
click at [454, 161] on button "button" at bounding box center [441, 163] width 29 height 29
click at [182, 167] on button "attorney" at bounding box center [155, 163] width 64 height 31
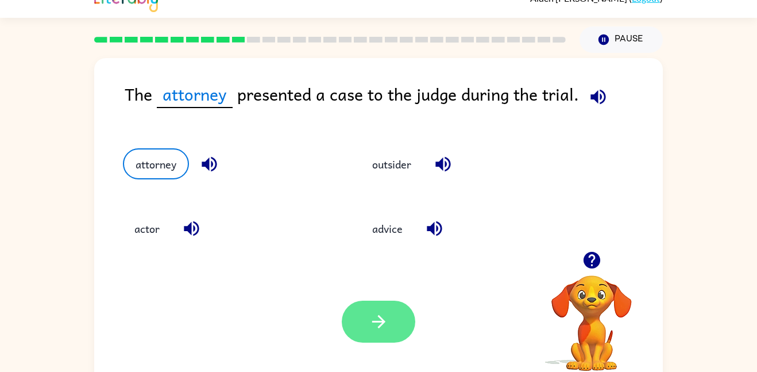
click at [410, 325] on button "button" at bounding box center [379, 321] width 74 height 42
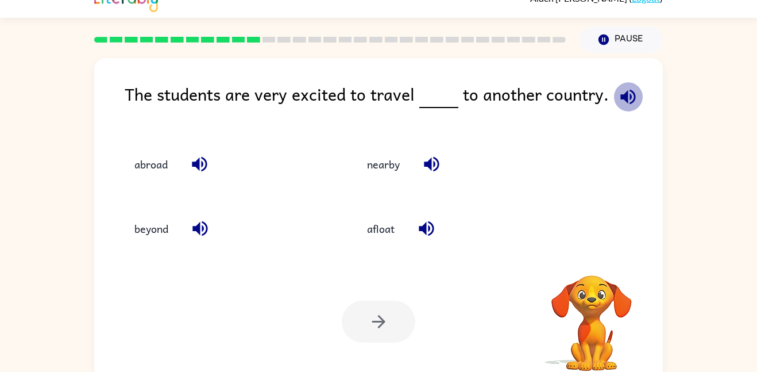
click at [628, 103] on icon "button" at bounding box center [628, 97] width 20 height 20
click at [191, 156] on icon "button" at bounding box center [200, 164] width 20 height 20
click at [208, 235] on icon "button" at bounding box center [200, 228] width 20 height 20
click at [438, 175] on button "button" at bounding box center [431, 163] width 29 height 29
click at [424, 227] on icon "button" at bounding box center [426, 228] width 15 height 15
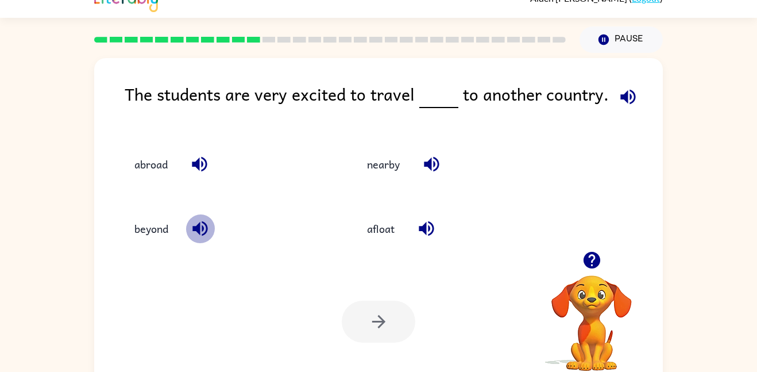
click at [204, 228] on icon "button" at bounding box center [199, 228] width 15 height 15
click at [151, 225] on button "beyond" at bounding box center [151, 228] width 57 height 31
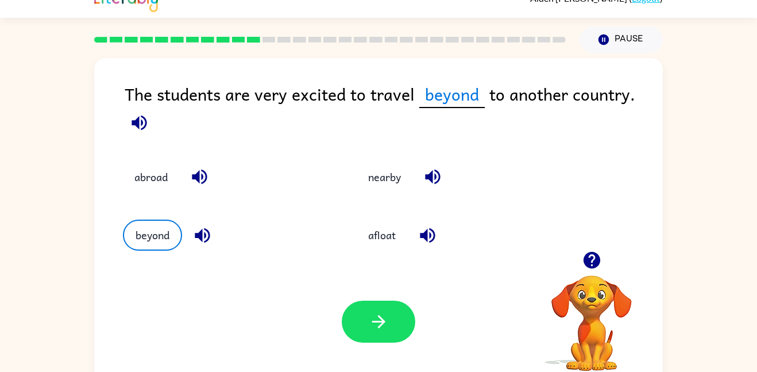
click at [429, 230] on icon "button" at bounding box center [428, 235] width 20 height 20
click at [440, 172] on icon "button" at bounding box center [433, 177] width 20 height 20
click at [211, 182] on button "button" at bounding box center [199, 176] width 29 height 29
click at [364, 325] on button "button" at bounding box center [379, 321] width 74 height 42
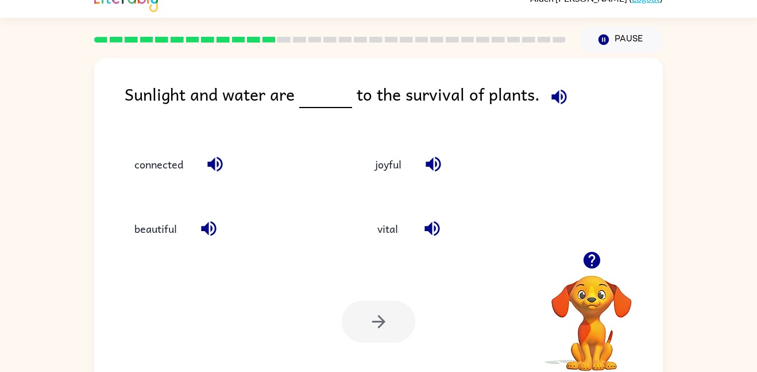
click at [589, 272] on button "button" at bounding box center [591, 259] width 29 height 29
click at [588, 266] on icon "button" at bounding box center [591, 260] width 17 height 17
click at [591, 269] on icon "button" at bounding box center [592, 260] width 20 height 20
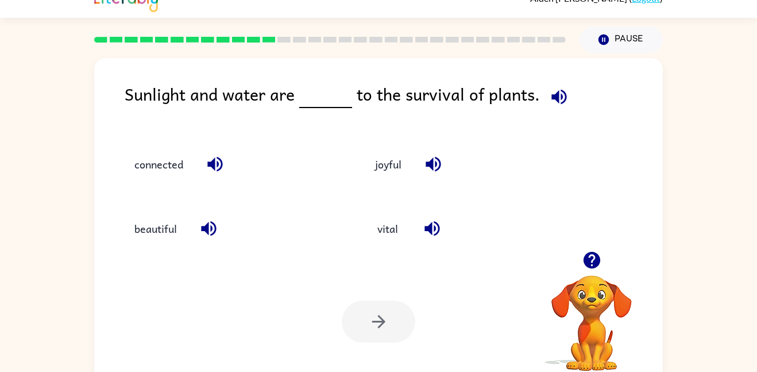
click at [591, 269] on icon "button" at bounding box center [592, 260] width 20 height 20
click at [561, 88] on icon "button" at bounding box center [559, 97] width 20 height 20
click at [215, 172] on icon "button" at bounding box center [215, 164] width 20 height 20
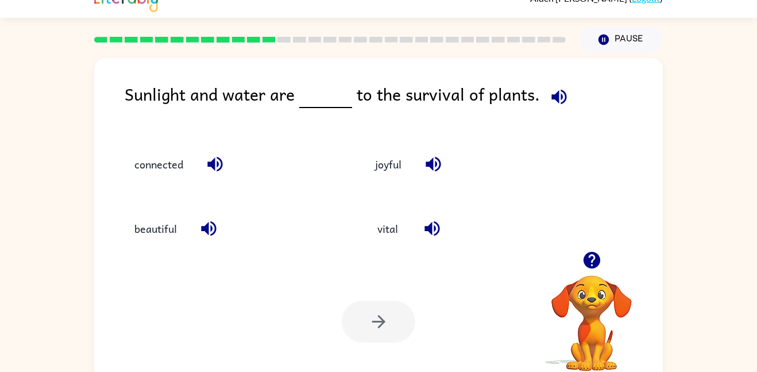
click at [203, 233] on icon "button" at bounding box center [209, 228] width 20 height 20
click at [433, 163] on icon "button" at bounding box center [433, 164] width 15 height 15
click at [431, 232] on icon "button" at bounding box center [432, 228] width 15 height 15
click at [427, 225] on icon "button" at bounding box center [432, 228] width 20 height 20
click at [388, 228] on button "vital" at bounding box center [388, 228] width 48 height 31
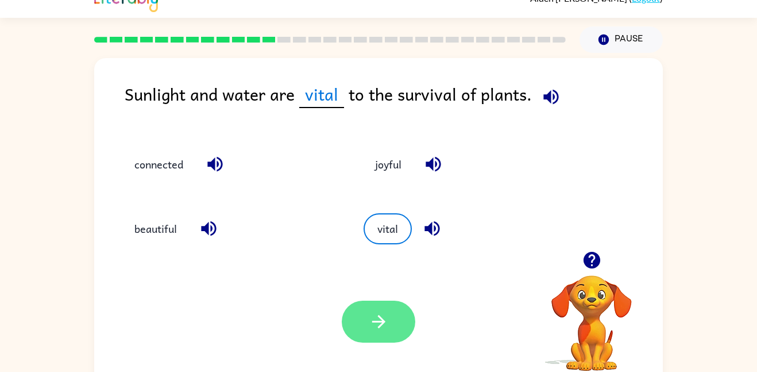
click at [377, 335] on button "button" at bounding box center [379, 321] width 74 height 42
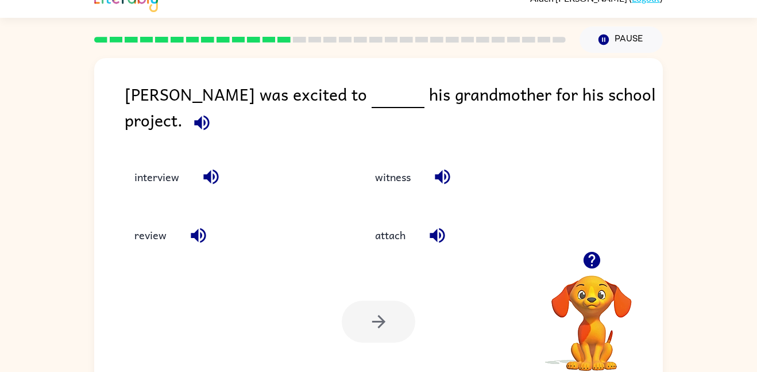
click at [377, 335] on div at bounding box center [379, 321] width 74 height 42
click at [584, 263] on icon "button" at bounding box center [591, 260] width 17 height 17
click at [209, 115] on icon "button" at bounding box center [201, 122] width 15 height 15
click at [215, 167] on icon "button" at bounding box center [211, 177] width 20 height 20
click at [441, 167] on icon "button" at bounding box center [443, 177] width 20 height 20
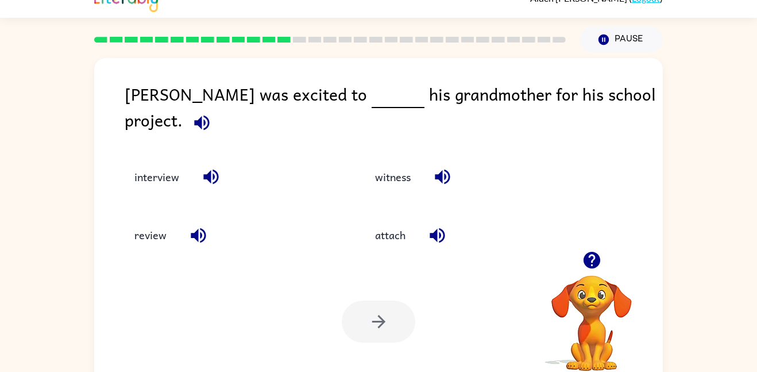
click at [199, 226] on icon "button" at bounding box center [198, 235] width 20 height 20
click at [439, 231] on icon "button" at bounding box center [437, 235] width 20 height 20
click at [217, 108] on button "button" at bounding box center [201, 122] width 29 height 29
click at [206, 169] on icon "button" at bounding box center [210, 176] width 15 height 15
click at [167, 176] on button "interview" at bounding box center [157, 176] width 68 height 31
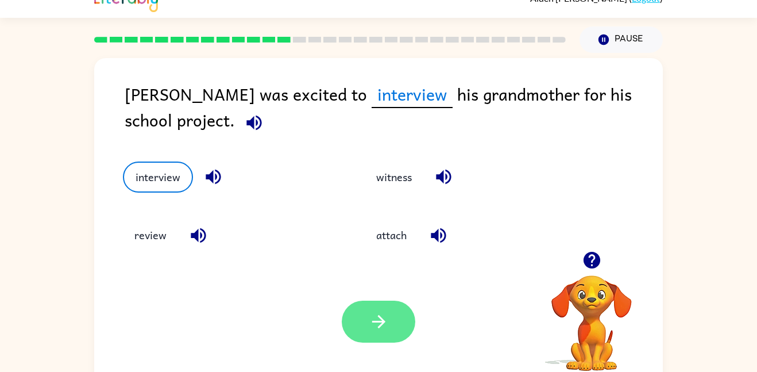
click at [383, 336] on button "button" at bounding box center [379, 321] width 74 height 42
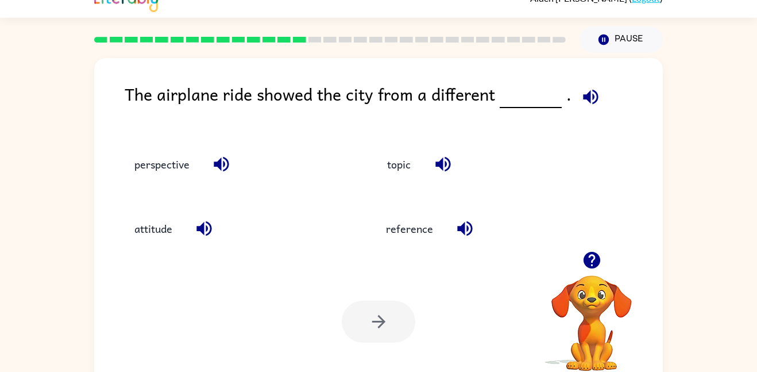
click at [588, 106] on icon "button" at bounding box center [591, 97] width 20 height 20
click at [584, 93] on icon "button" at bounding box center [590, 96] width 15 height 15
click at [225, 161] on icon "button" at bounding box center [221, 164] width 15 height 15
click at [206, 233] on icon "button" at bounding box center [204, 228] width 20 height 20
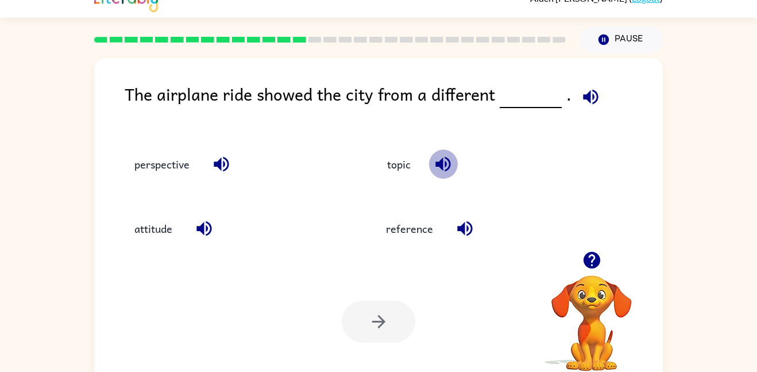
click at [446, 157] on icon "button" at bounding box center [442, 164] width 15 height 15
click at [467, 240] on button "button" at bounding box center [464, 228] width 29 height 29
click at [212, 223] on icon "button" at bounding box center [204, 228] width 20 height 20
click at [192, 157] on button "perspective" at bounding box center [162, 163] width 78 height 31
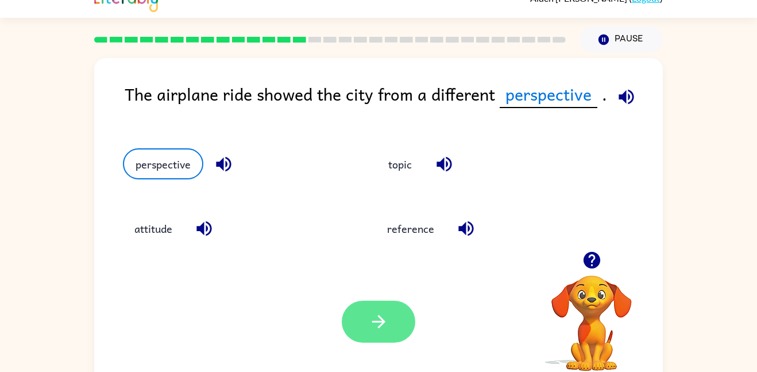
click at [375, 318] on icon "button" at bounding box center [379, 321] width 20 height 20
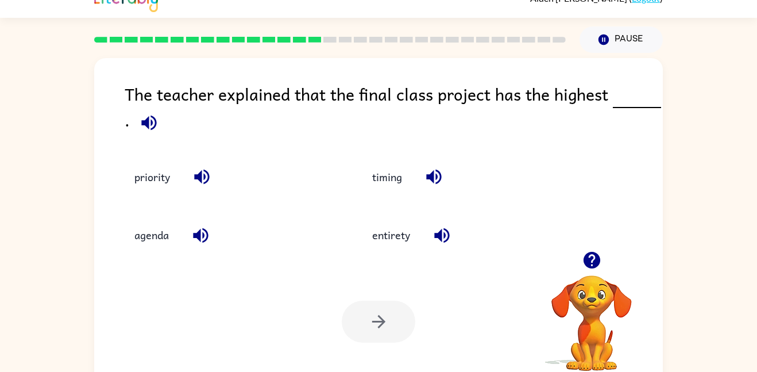
click at [433, 172] on icon "button" at bounding box center [433, 176] width 15 height 15
click at [145, 125] on icon "button" at bounding box center [148, 122] width 15 height 15
click at [208, 180] on icon "button" at bounding box center [201, 176] width 15 height 15
click at [201, 233] on icon "button" at bounding box center [201, 235] width 20 height 20
click at [438, 241] on icon "button" at bounding box center [442, 235] width 20 height 20
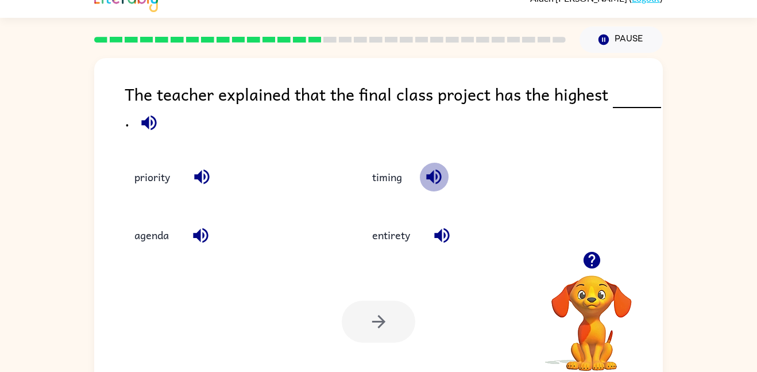
click at [435, 187] on icon "button" at bounding box center [434, 177] width 20 height 20
